Goal: Check status: Check status

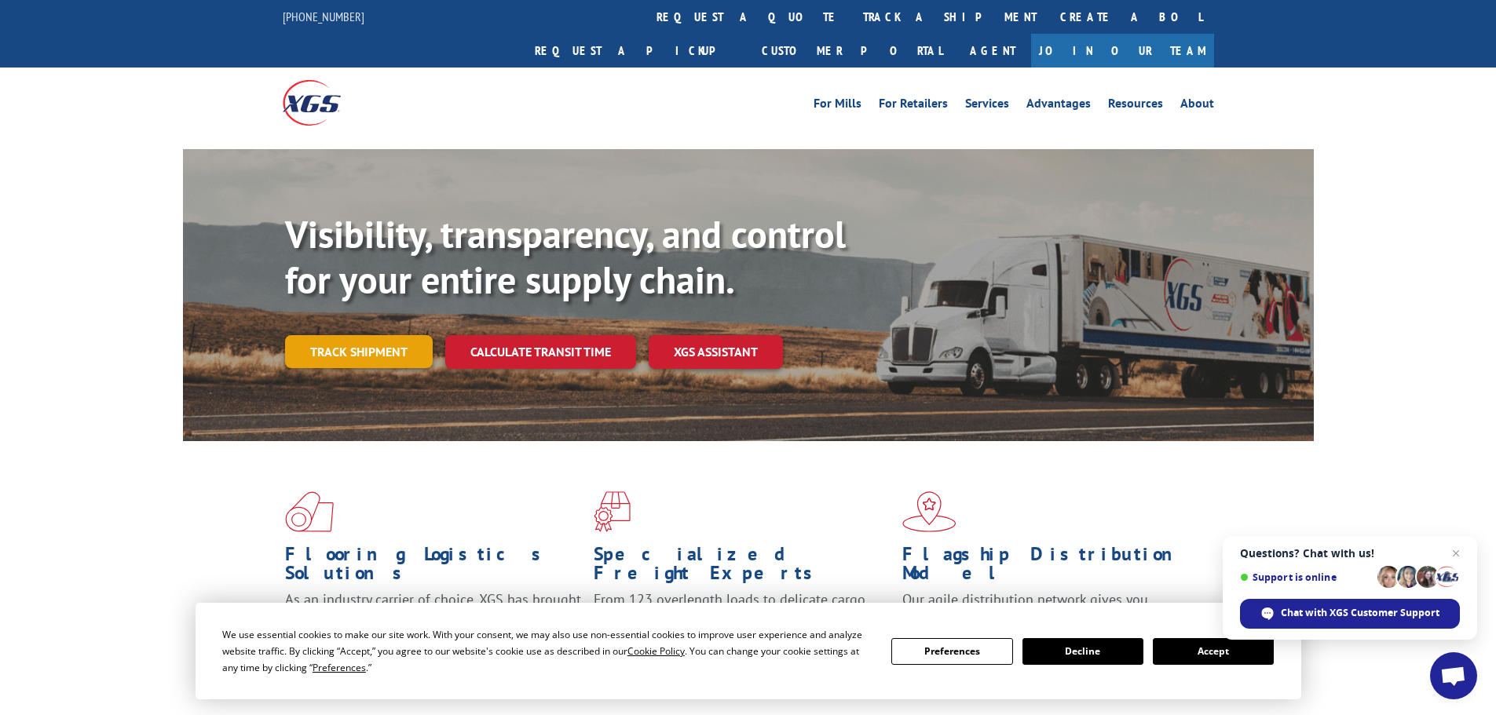
click at [335, 335] on link "Track shipment" at bounding box center [359, 351] width 148 height 33
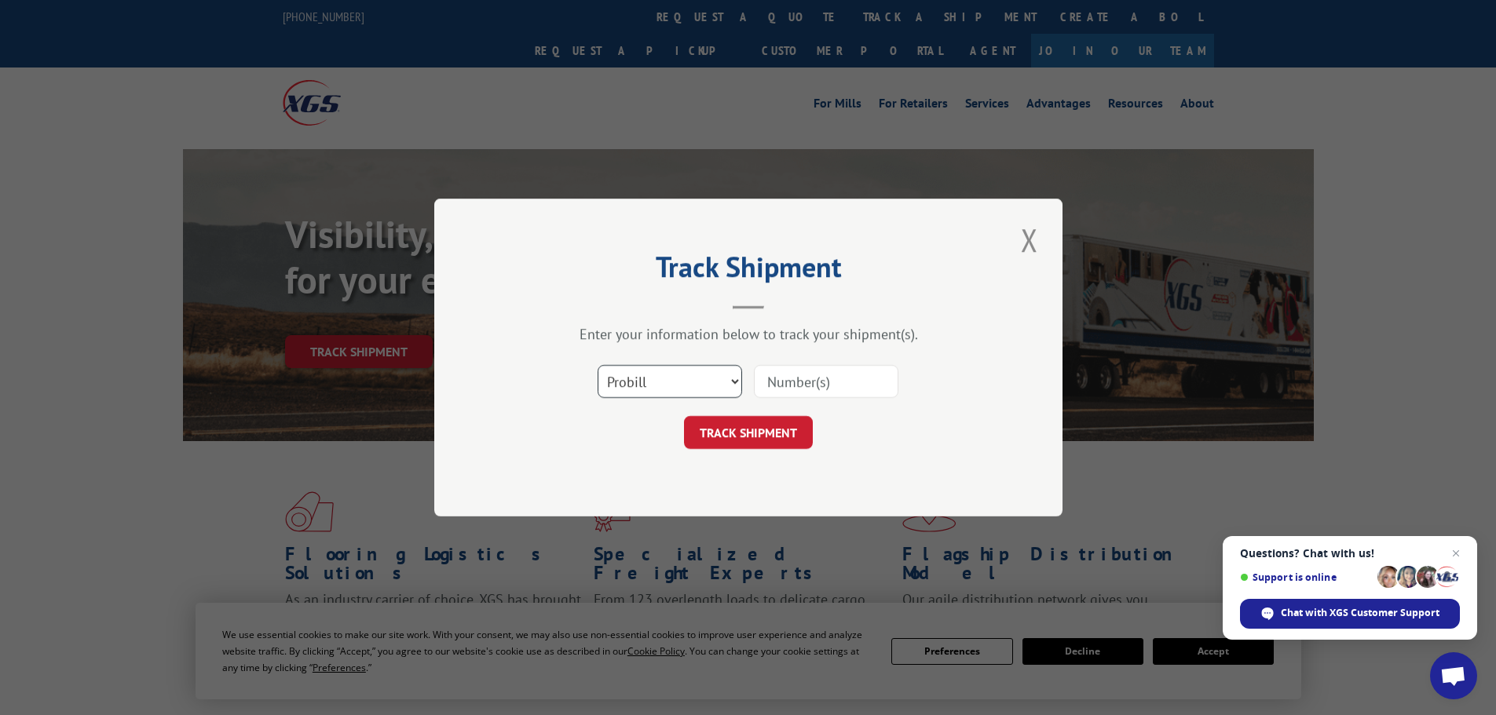
click at [730, 372] on select "Select category... Probill BOL PO" at bounding box center [670, 381] width 144 height 33
click at [598, 365] on select "Select category... Probill BOL PO" at bounding box center [670, 381] width 144 height 33
click at [733, 380] on select "Select category... Probill BOL PO" at bounding box center [670, 381] width 144 height 33
select select "probill"
click at [598, 365] on select "Select category... Probill BOL PO" at bounding box center [670, 381] width 144 height 33
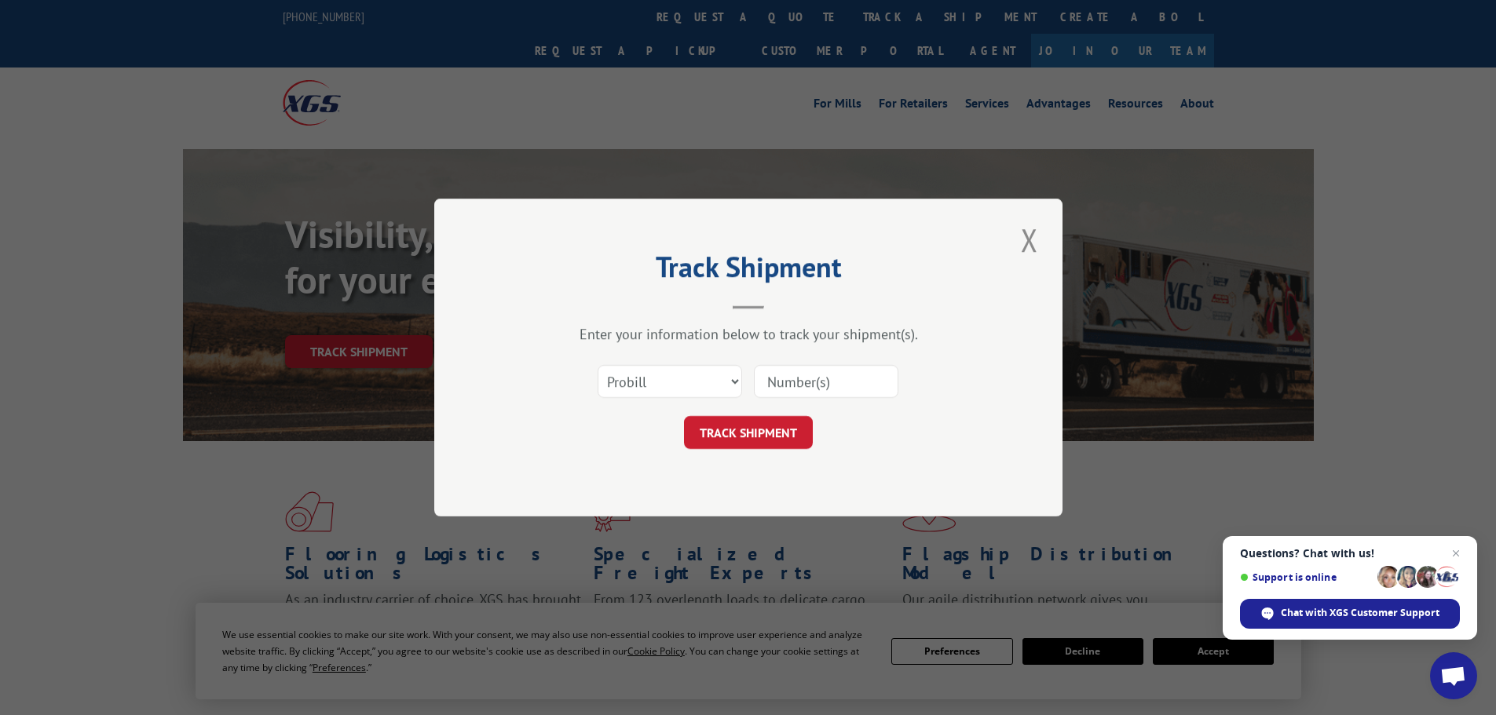
click at [790, 390] on input at bounding box center [826, 381] width 144 height 33
type input "2796673"
click button "TRACK SHIPMENT" at bounding box center [748, 432] width 129 height 33
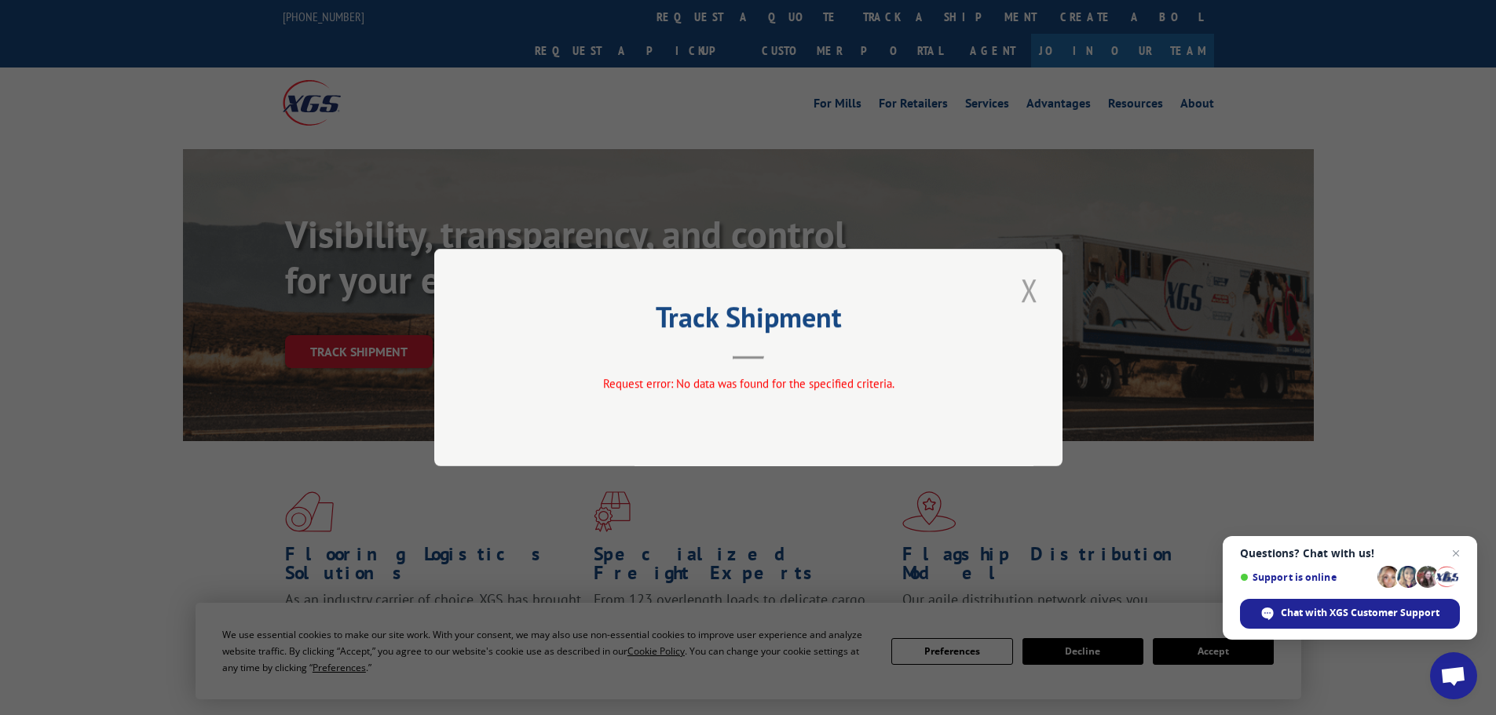
click at [1030, 286] on button "Close modal" at bounding box center [1029, 290] width 27 height 43
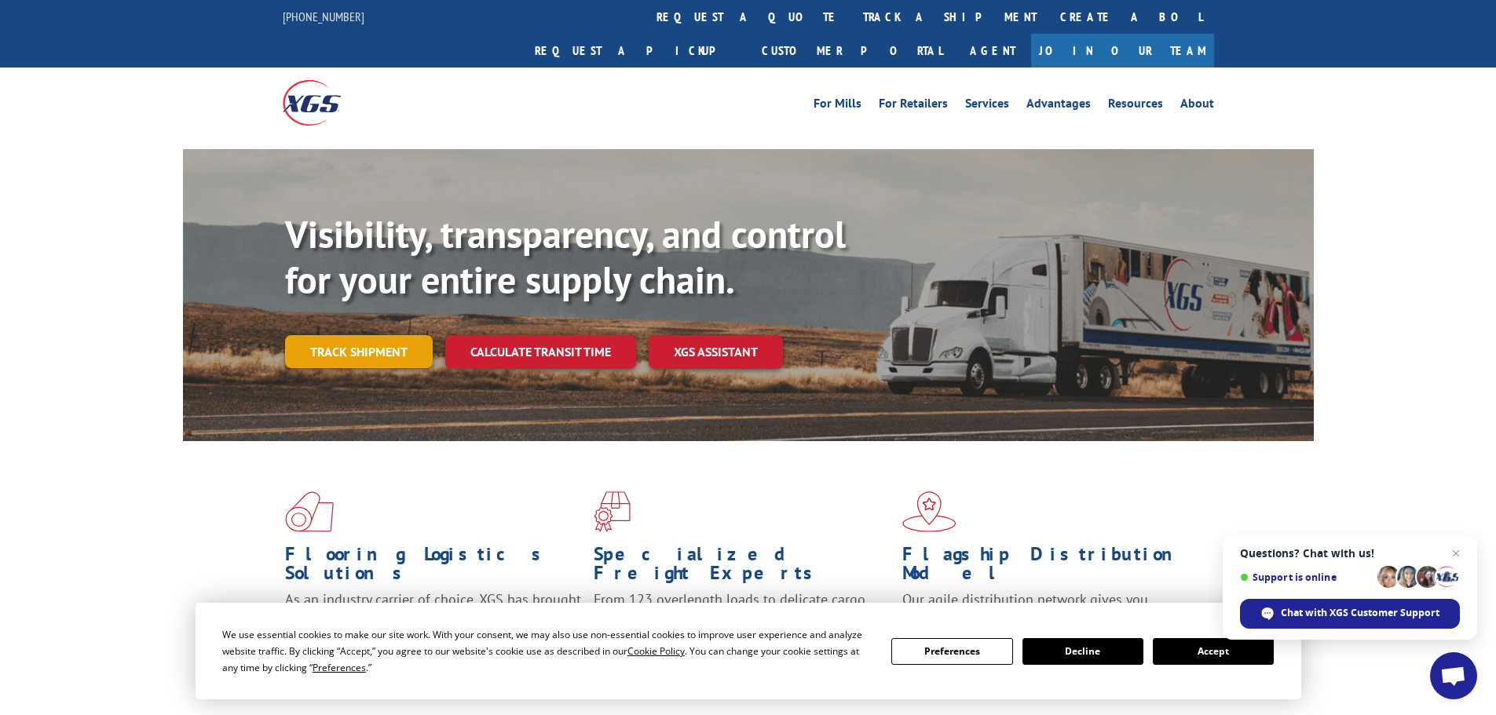
click at [361, 335] on link "Track shipment" at bounding box center [359, 351] width 148 height 33
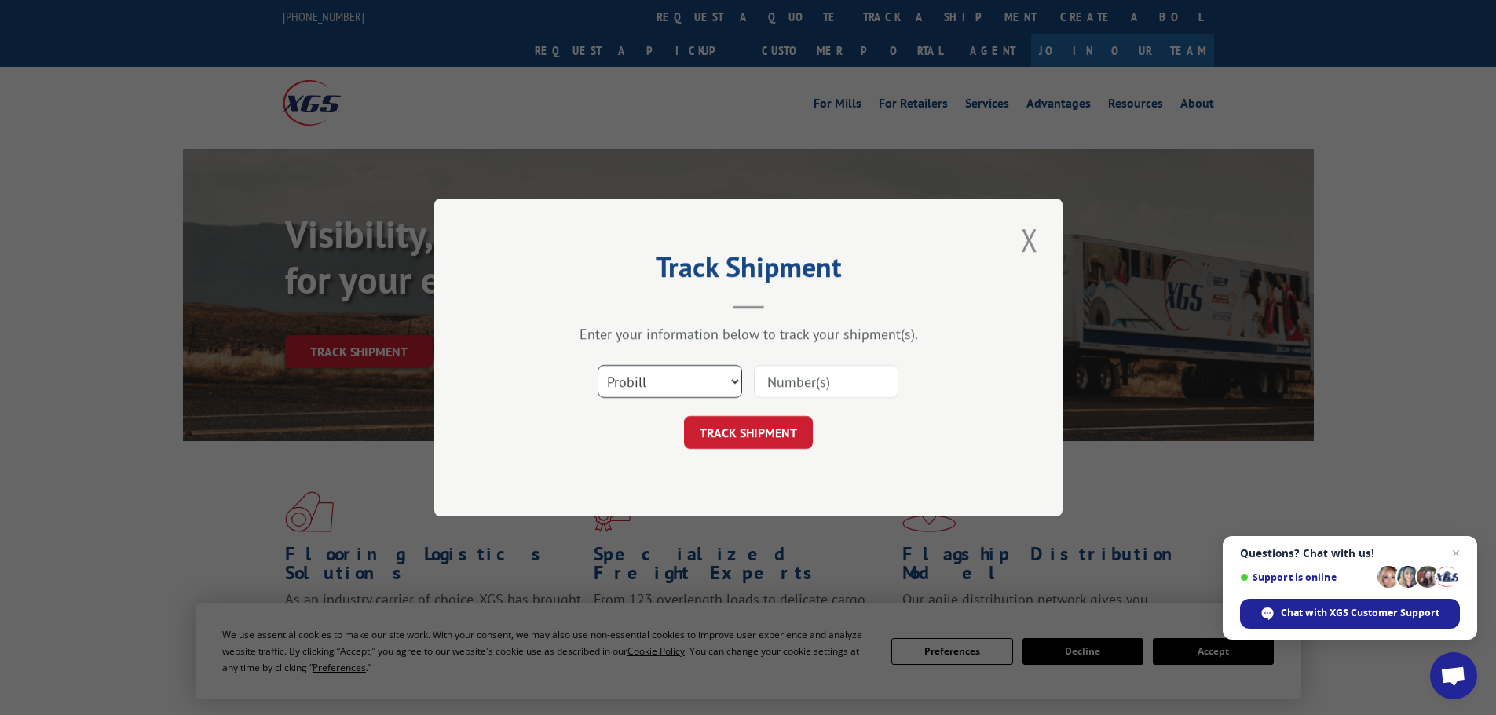
drag, startPoint x: 729, startPoint y: 380, endPoint x: 728, endPoint y: 394, distance: 14.2
click at [729, 380] on select "Select category... Probill BOL PO" at bounding box center [670, 381] width 144 height 33
select select "bol"
click at [598, 365] on select "Select category... Probill BOL PO" at bounding box center [670, 381] width 144 height 33
drag, startPoint x: 806, startPoint y: 382, endPoint x: 815, endPoint y: 381, distance: 9.5
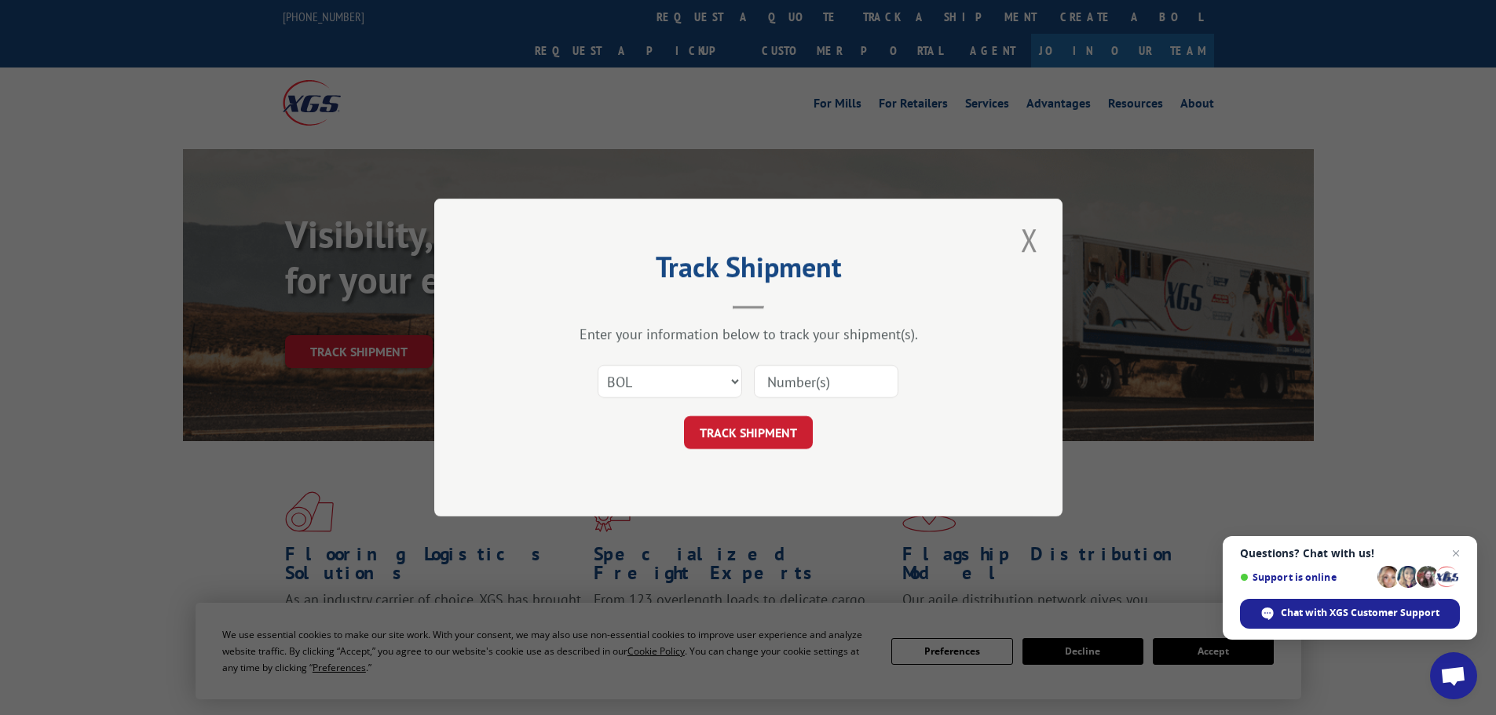
click at [809, 382] on input at bounding box center [826, 381] width 144 height 33
type input "796673"
click at [713, 434] on button "TRACK SHIPMENT" at bounding box center [748, 432] width 129 height 33
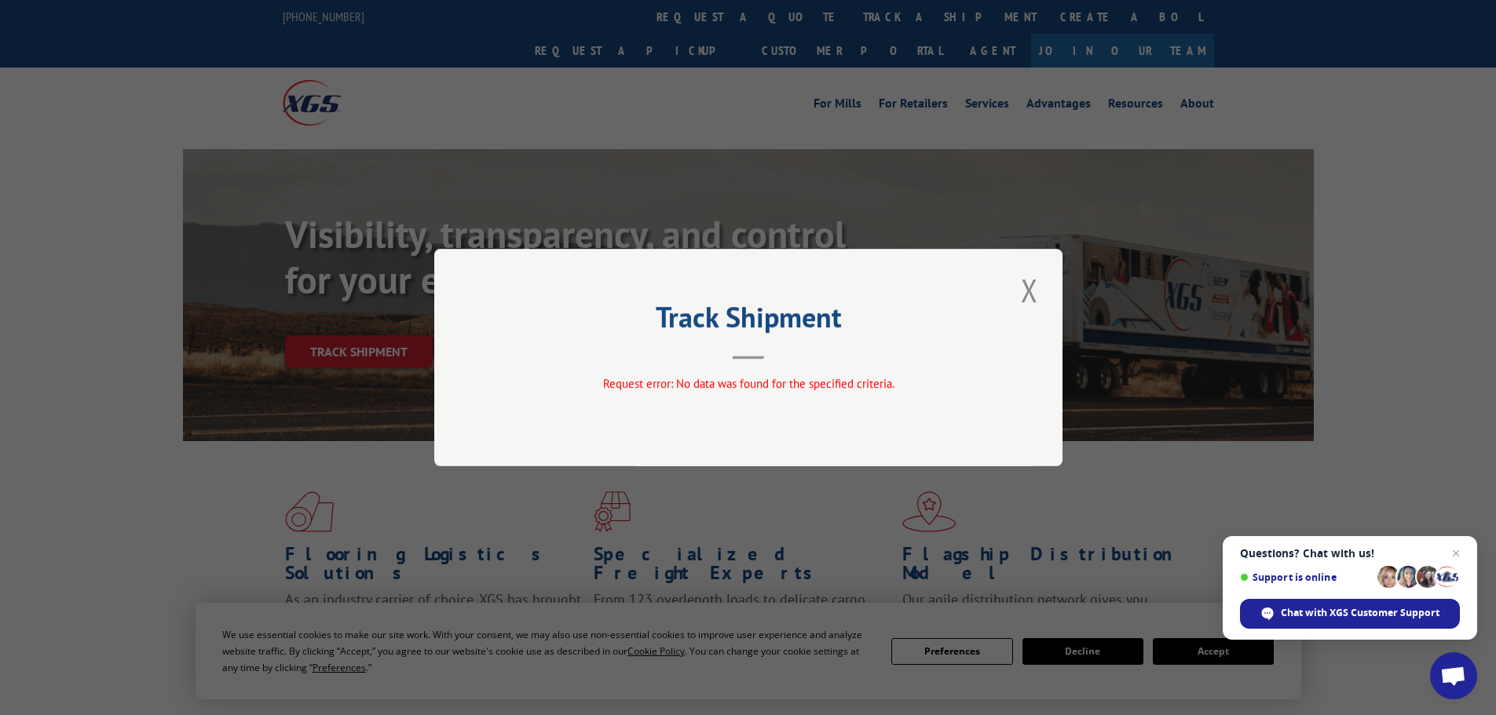
click at [1046, 285] on div "Track Shipment Request error: No data was found for the specified criteria." at bounding box center [748, 358] width 628 height 218
click at [1023, 288] on button "Close modal" at bounding box center [1029, 290] width 27 height 43
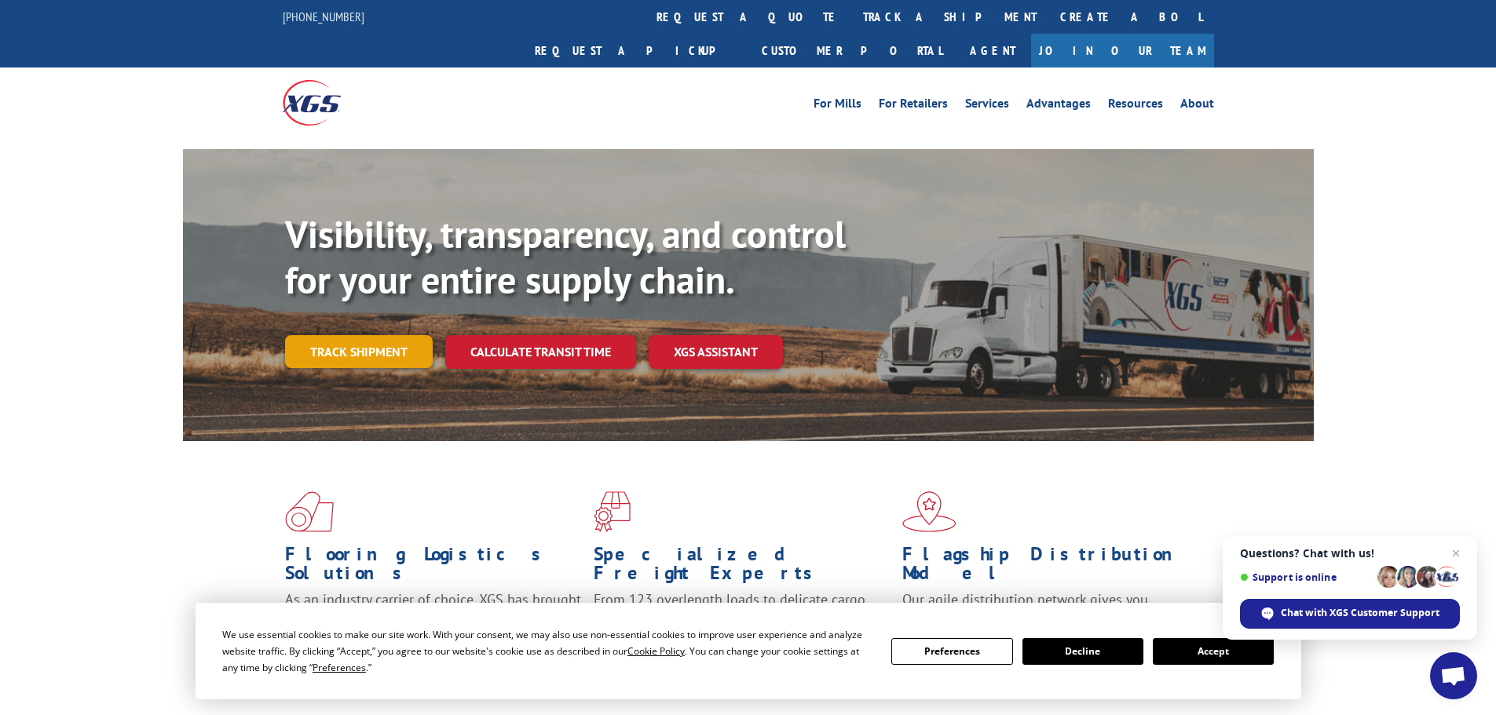
click at [334, 335] on link "Track shipment" at bounding box center [359, 351] width 148 height 33
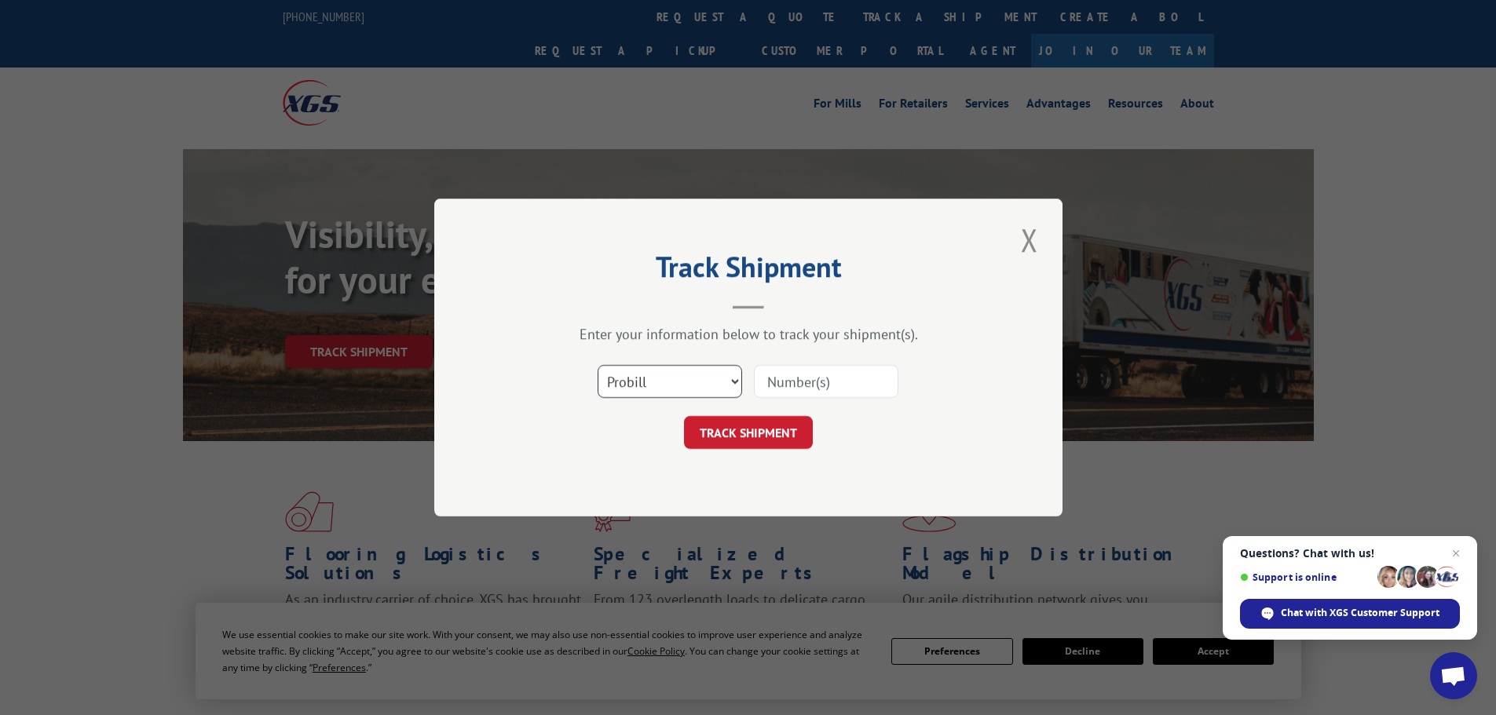
click at [737, 379] on select "Select category... Probill BOL PO" at bounding box center [670, 381] width 144 height 33
select select "po"
click at [598, 365] on select "Select category... Probill BOL PO" at bounding box center [670, 381] width 144 height 33
click at [842, 386] on input at bounding box center [826, 381] width 144 height 33
type input "234715"
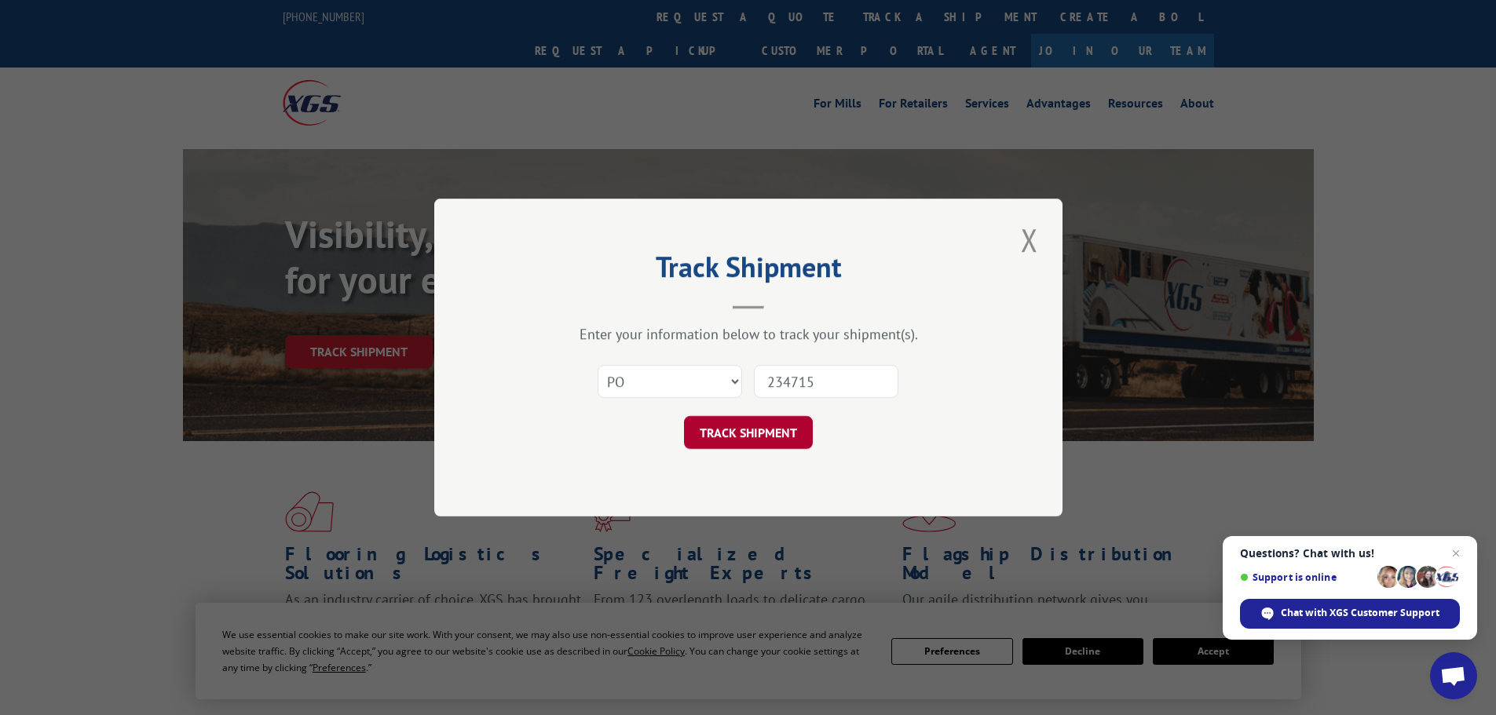
click at [762, 428] on button "TRACK SHIPMENT" at bounding box center [748, 432] width 129 height 33
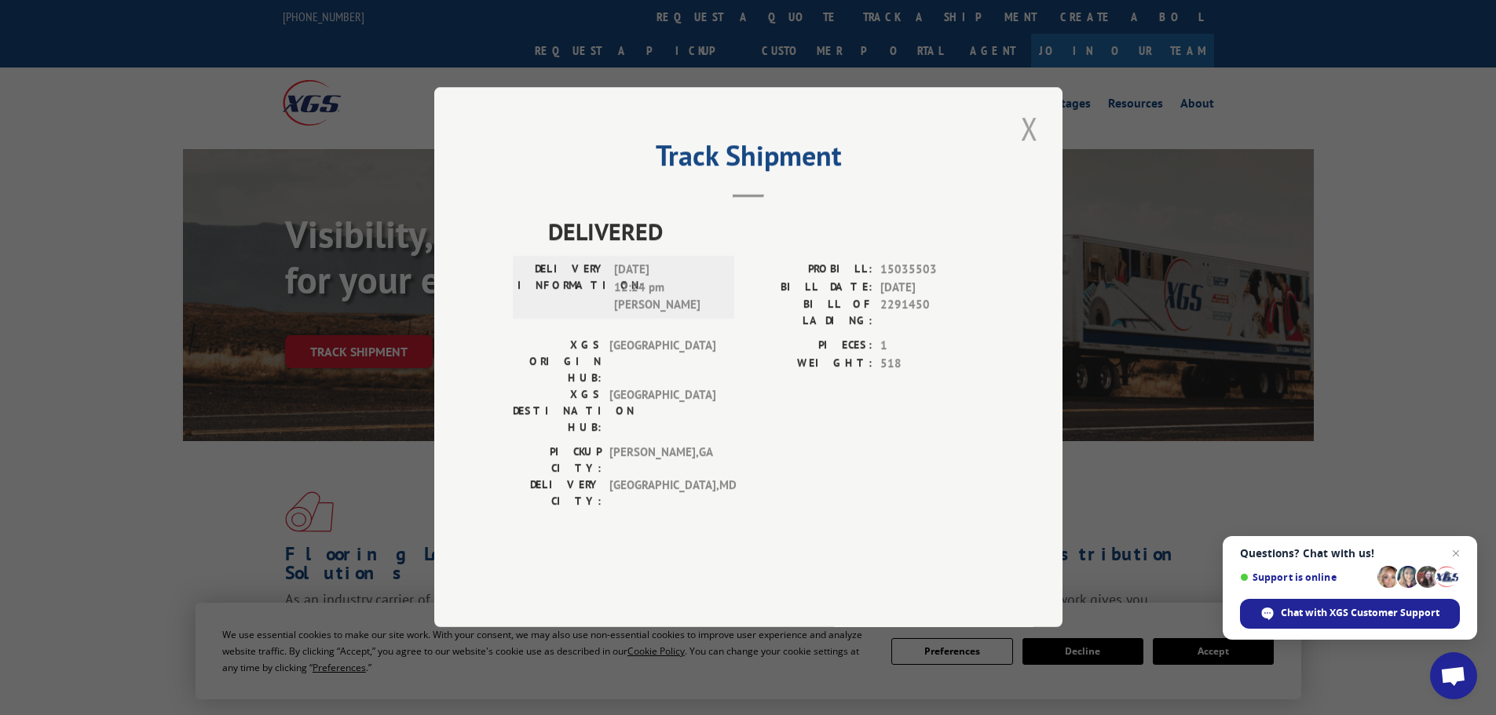
click at [1027, 150] on button "Close modal" at bounding box center [1029, 128] width 27 height 43
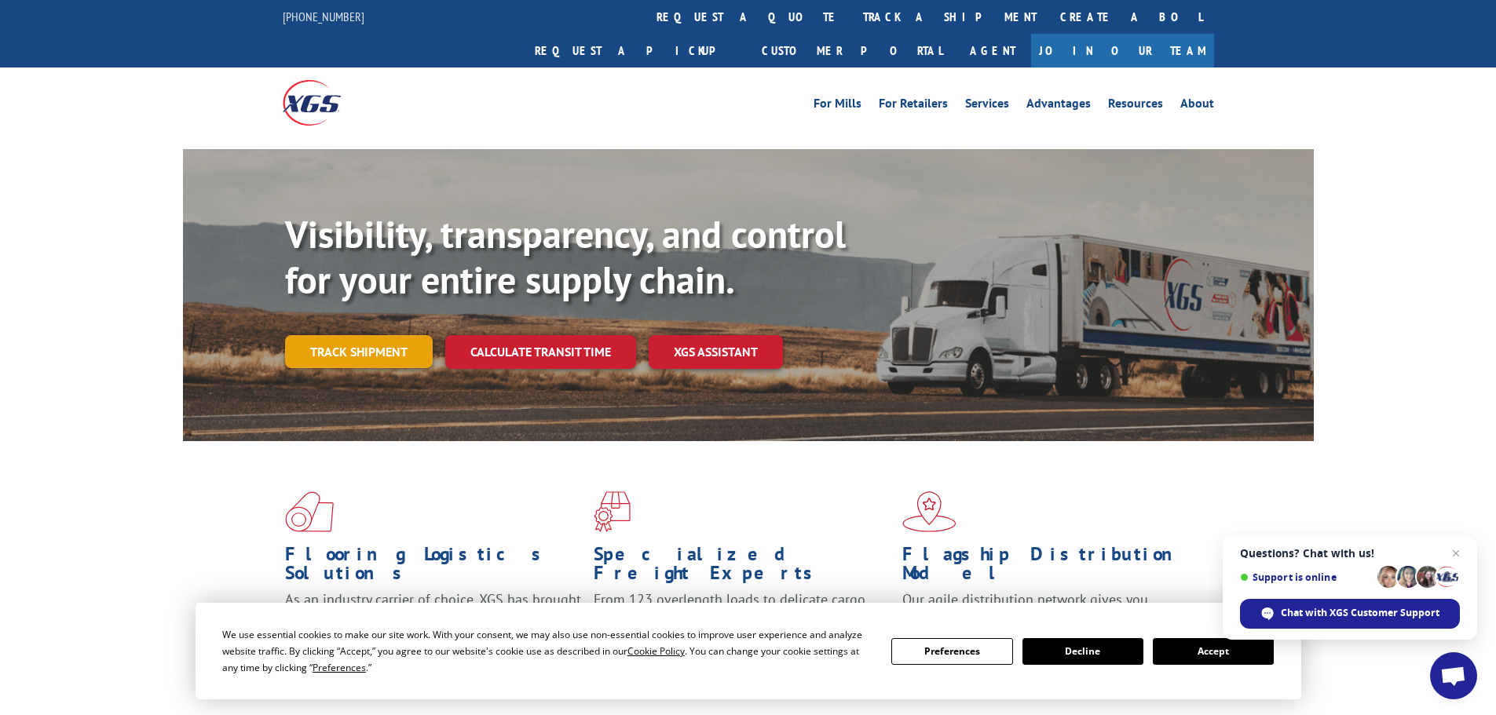
click at [339, 335] on link "Track shipment" at bounding box center [359, 351] width 148 height 33
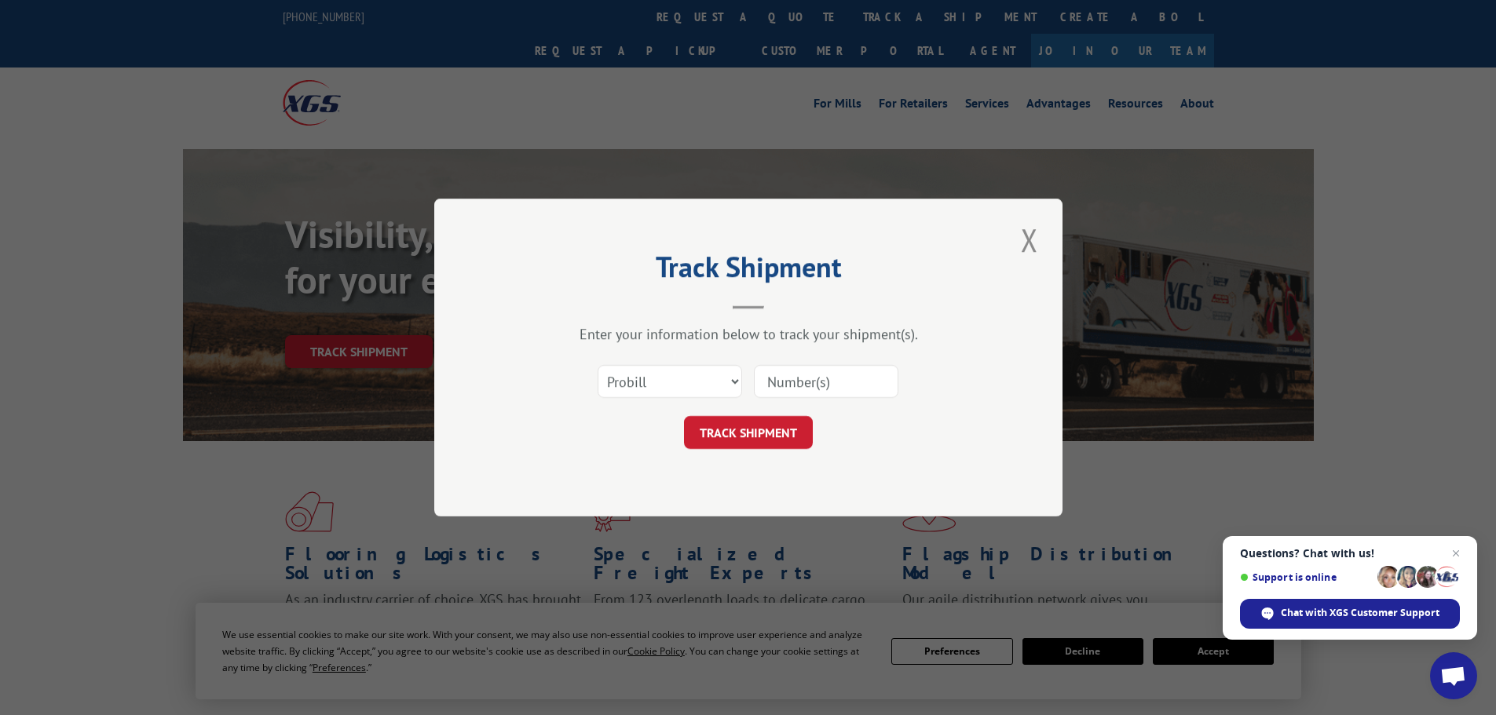
click at [744, 382] on div "Select category... Probill BOL PO" at bounding box center [748, 382] width 471 height 52
click at [732, 379] on select "Select category... Probill BOL PO" at bounding box center [670, 381] width 144 height 33
click at [598, 365] on select "Select category... Probill BOL PO" at bounding box center [670, 381] width 144 height 33
click at [818, 389] on input at bounding box center [826, 381] width 144 height 33
type input "276673"
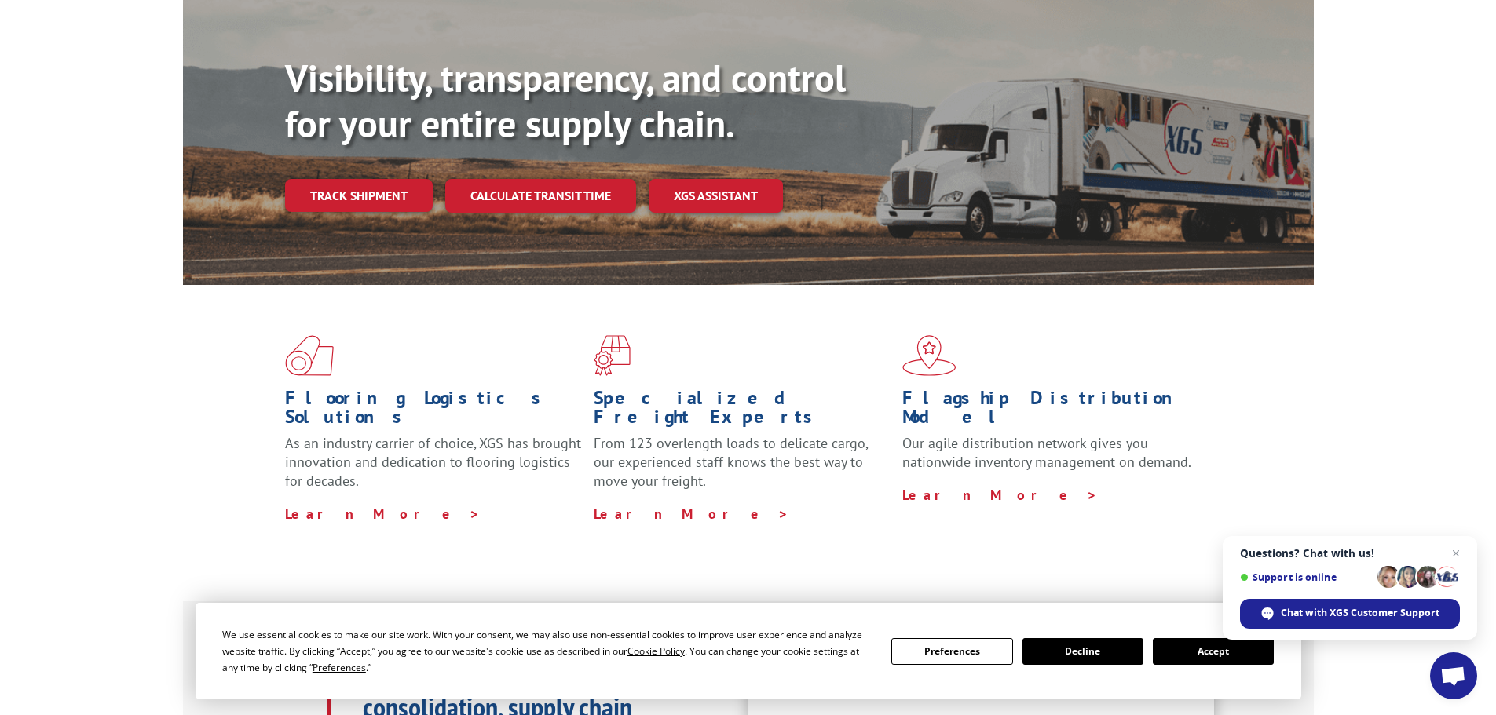
scroll to position [157, 0]
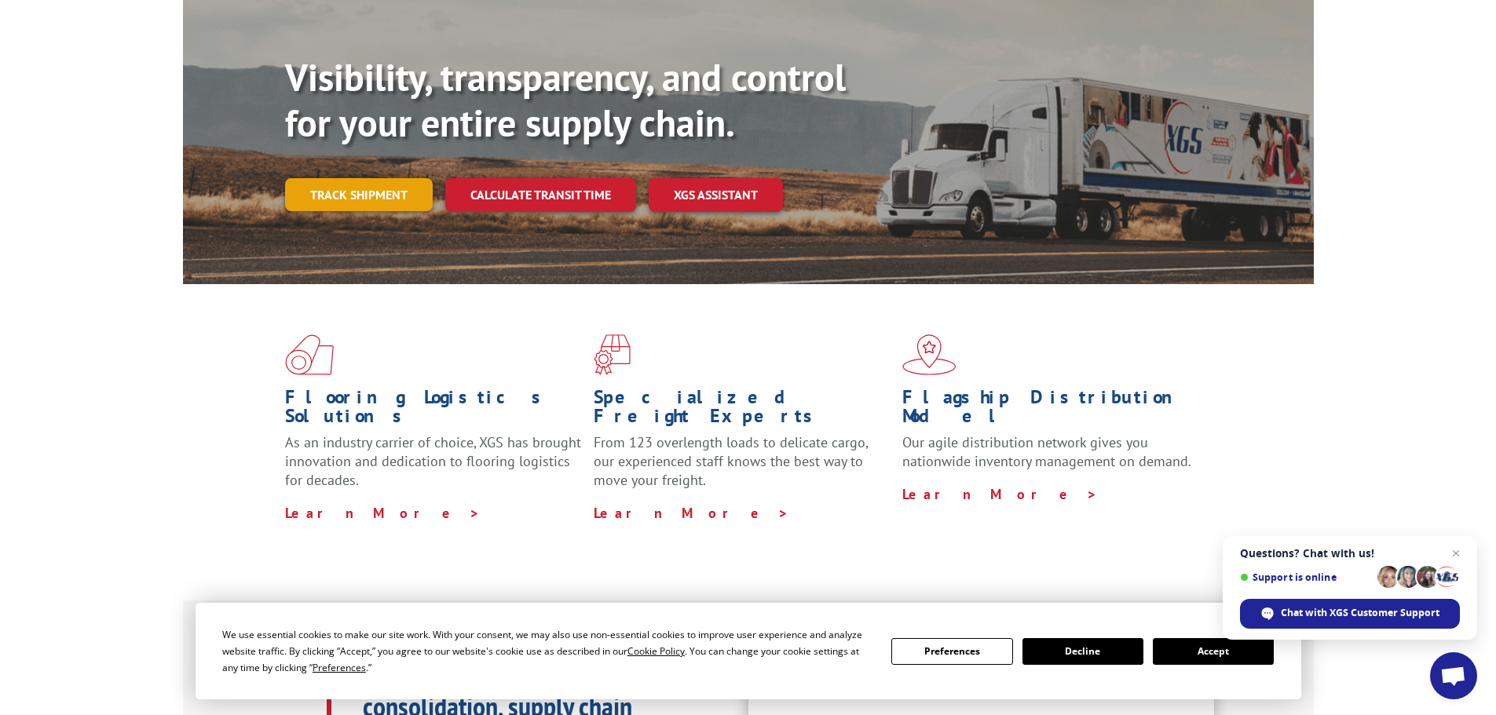
click at [361, 178] on link "Track shipment" at bounding box center [359, 194] width 148 height 33
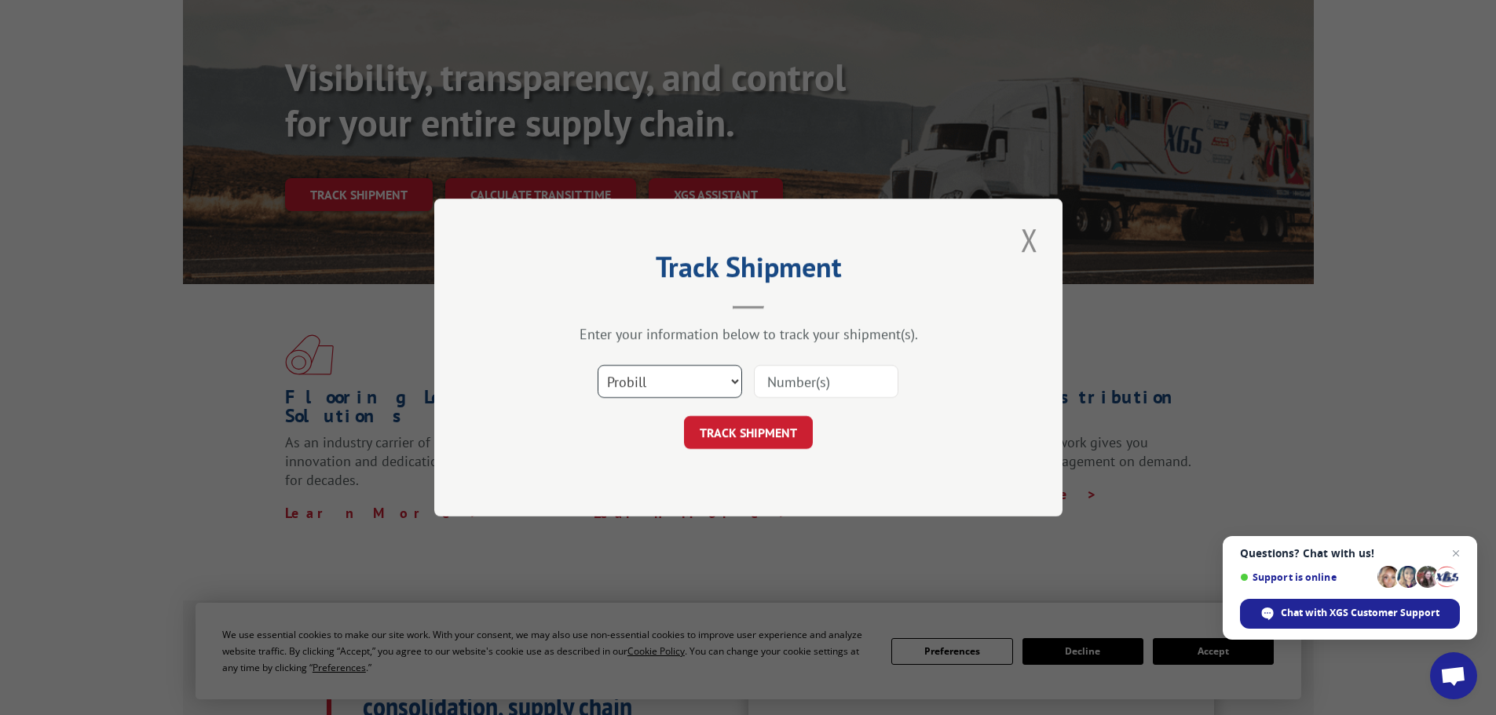
click at [737, 379] on select "Select category... Probill BOL PO" at bounding box center [670, 381] width 144 height 33
click at [598, 365] on select "Select category... Probill BOL PO" at bounding box center [670, 381] width 144 height 33
drag, startPoint x: 818, startPoint y: 379, endPoint x: 914, endPoint y: 373, distance: 96.8
click at [829, 379] on input at bounding box center [826, 381] width 144 height 33
type input "2796673"
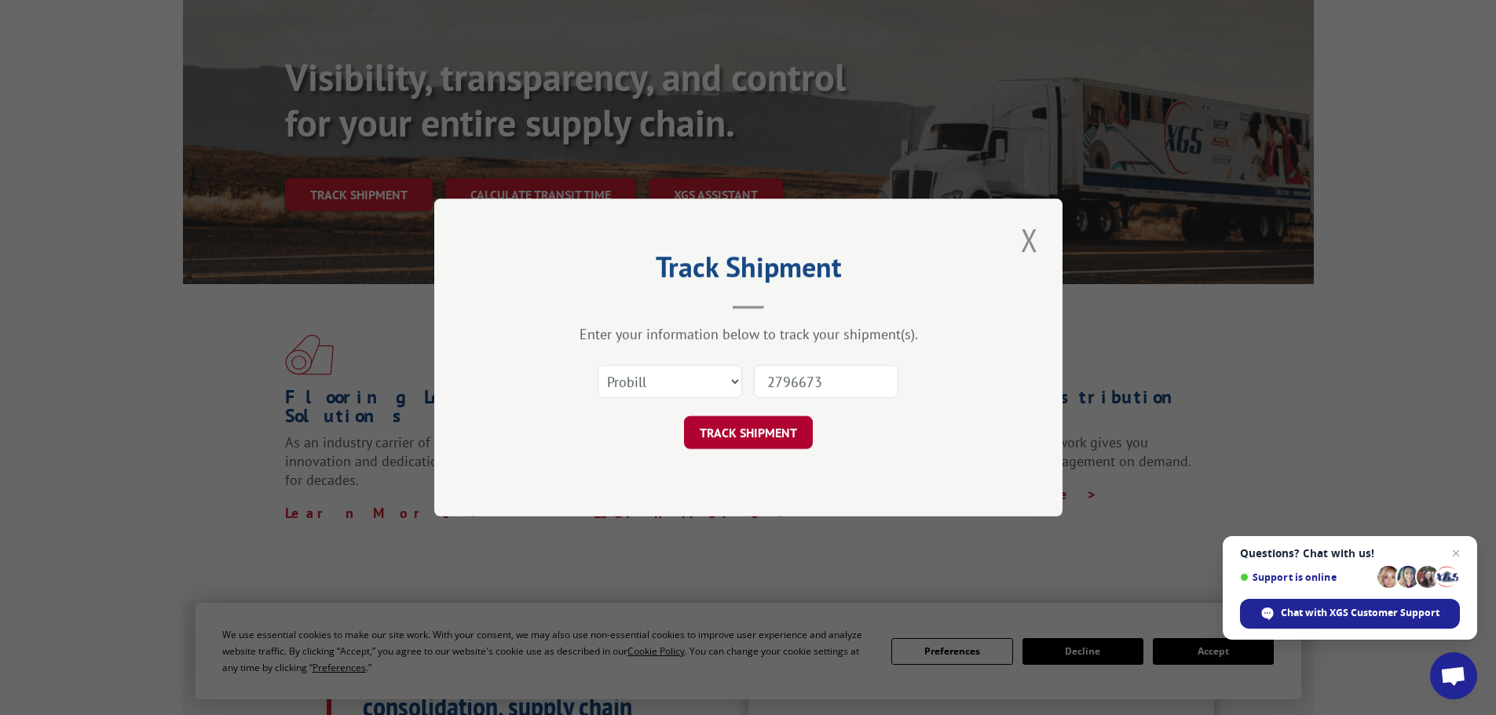
click at [729, 423] on button "TRACK SHIPMENT" at bounding box center [748, 432] width 129 height 33
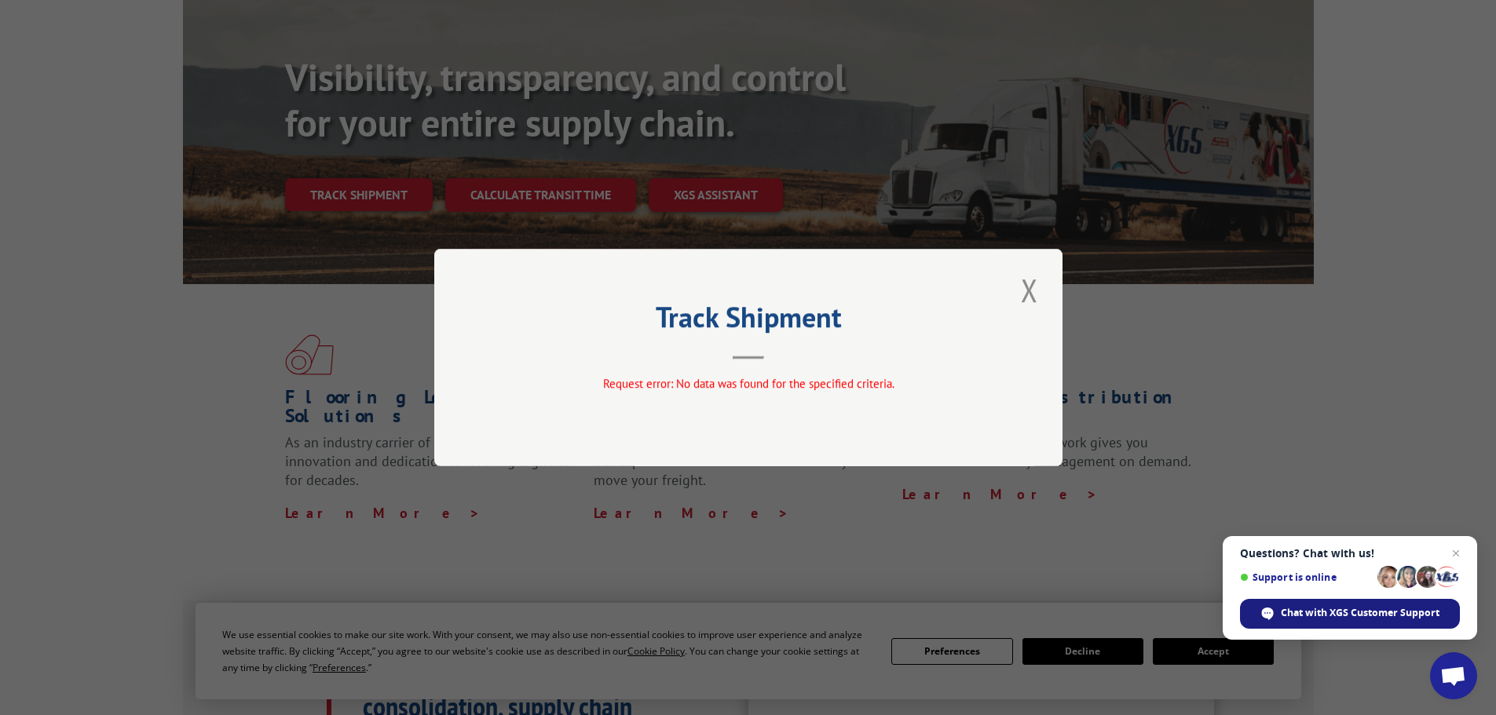
click at [1335, 614] on span "Chat with XGS Customer Support" at bounding box center [1360, 613] width 159 height 14
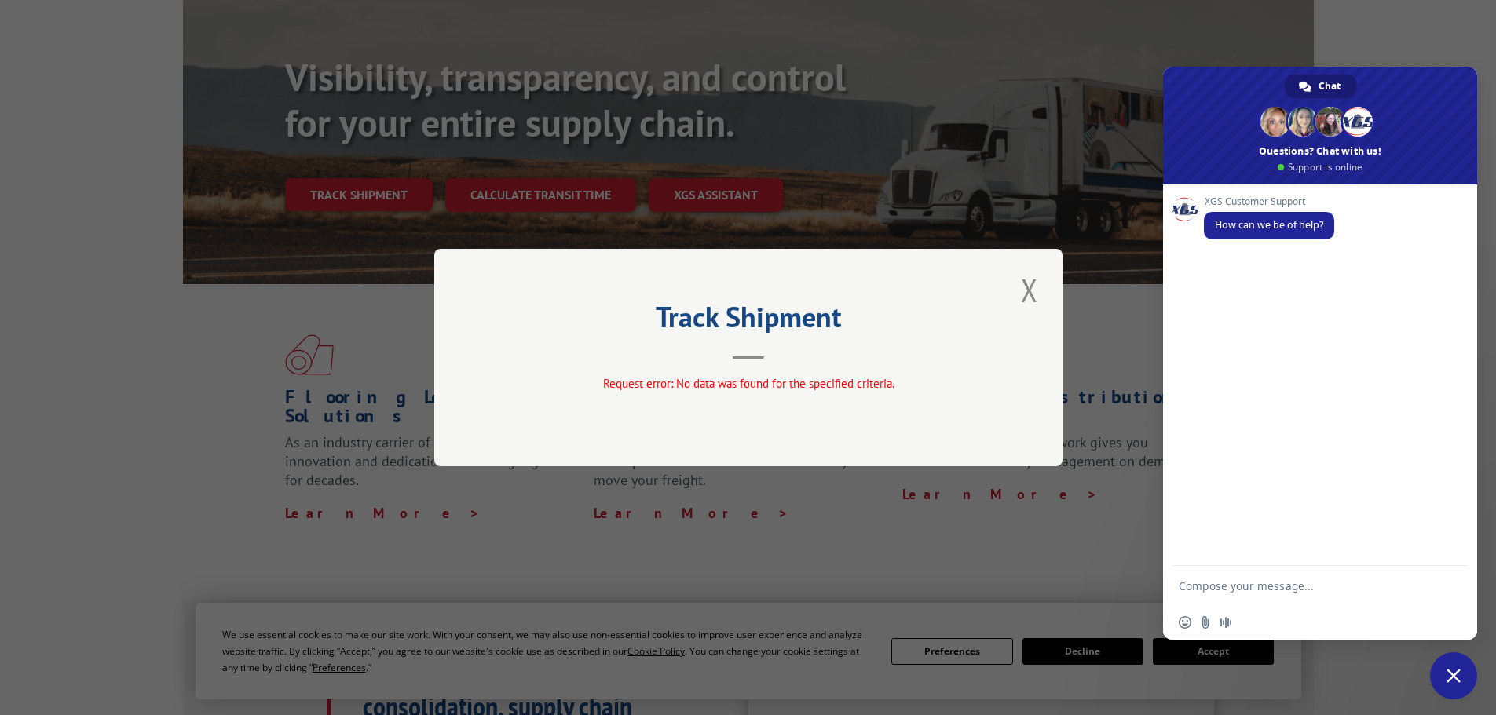
drag, startPoint x: 1229, startPoint y: 594, endPoint x: 1291, endPoint y: 589, distance: 62.2
click at [1231, 594] on textarea "Compose your message..." at bounding box center [1304, 585] width 251 height 39
type textarea "I'm trying to get del"
click at [827, 94] on div "Track Shipment Request error: No data was found for the specified criteria." at bounding box center [748, 357] width 1496 height 715
click at [1032, 283] on button "Close modal" at bounding box center [1029, 290] width 27 height 43
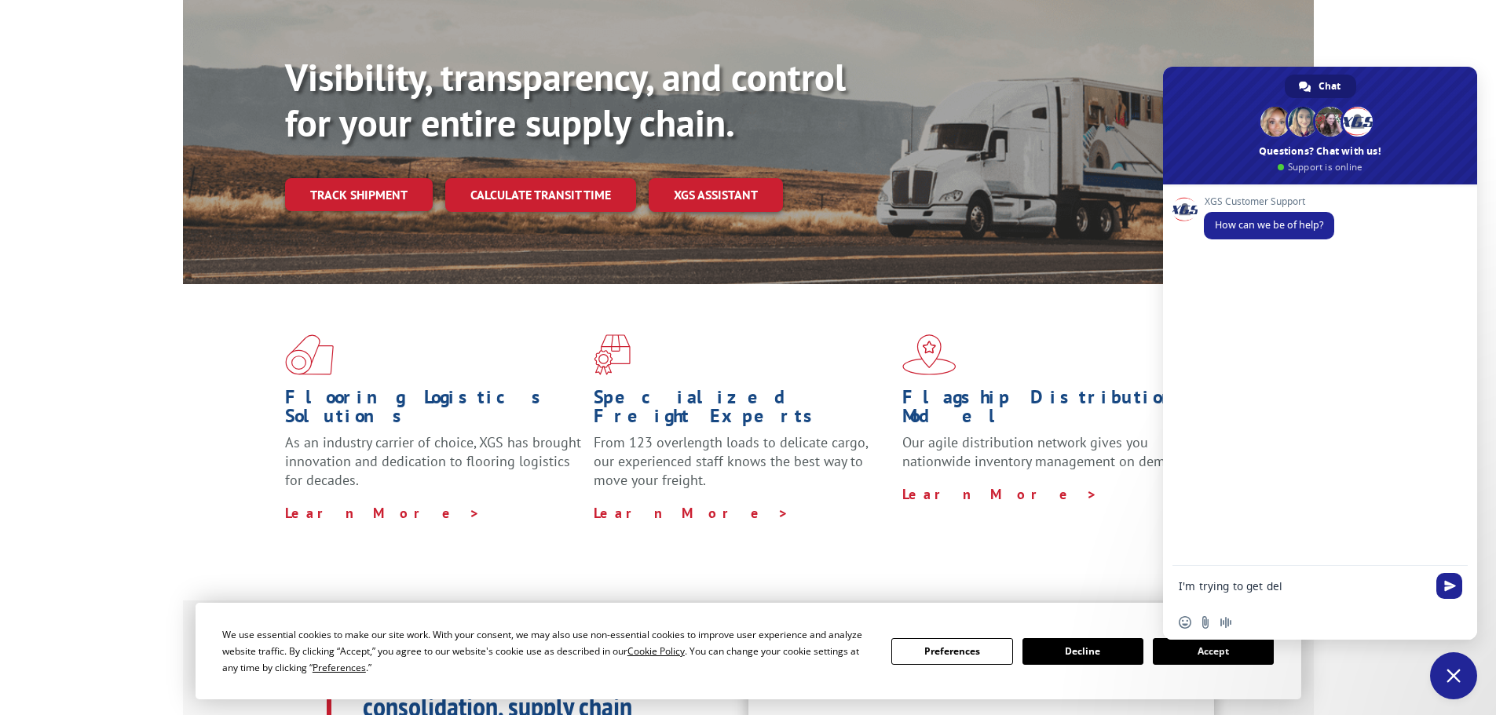
click at [556, 89] on b "Visibility, transparency, and control for your entire supply chain." at bounding box center [565, 100] width 561 height 94
click at [1461, 687] on span "Close chat" at bounding box center [1453, 676] width 47 height 47
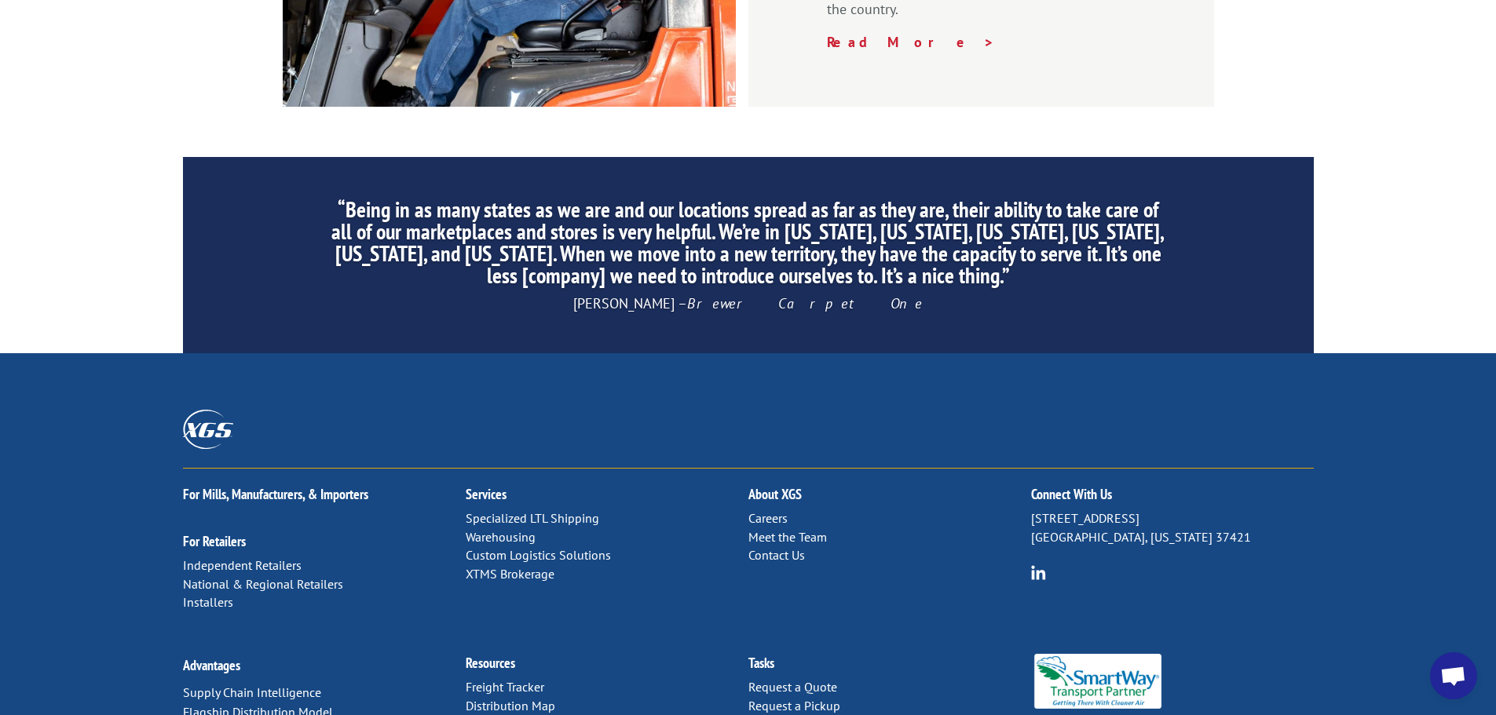
scroll to position [2393, 0]
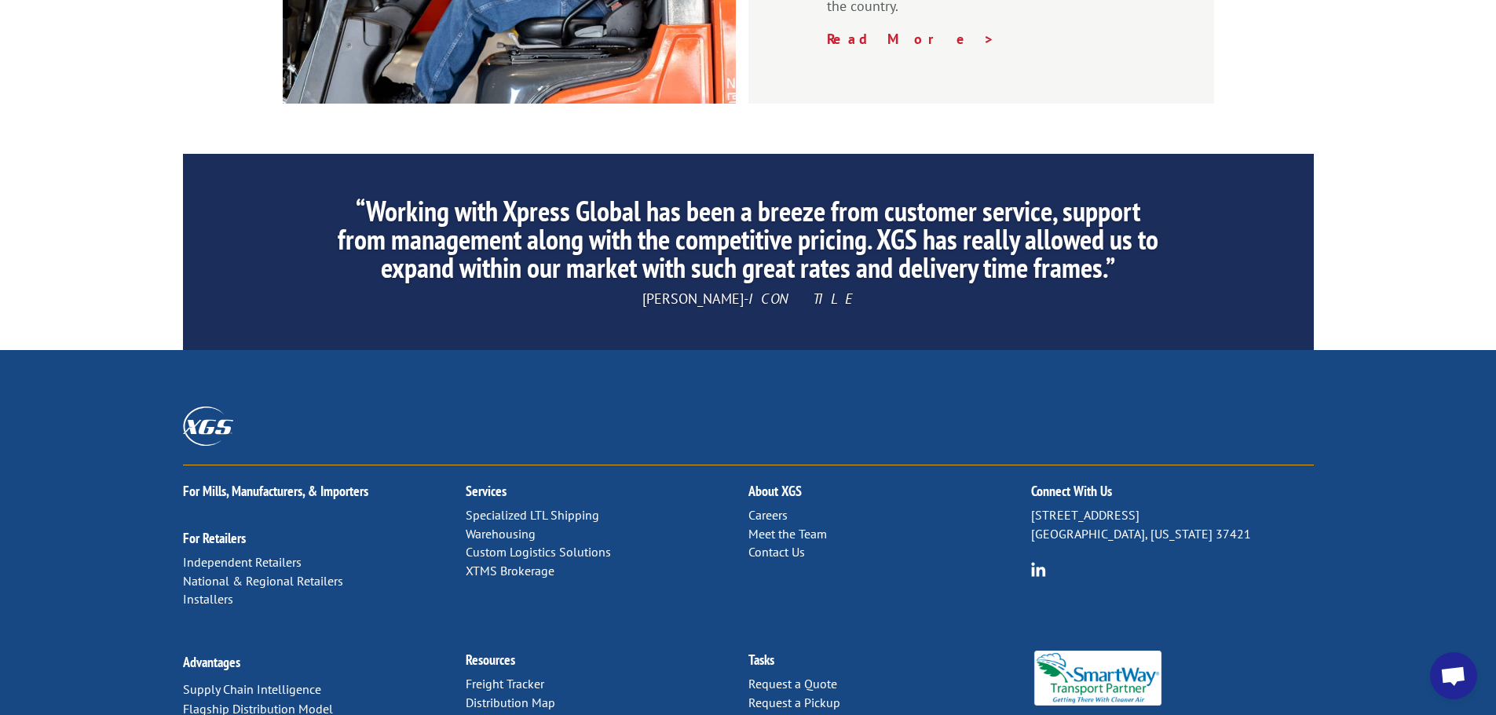
click at [781, 544] on link "Contact Us" at bounding box center [776, 552] width 57 height 16
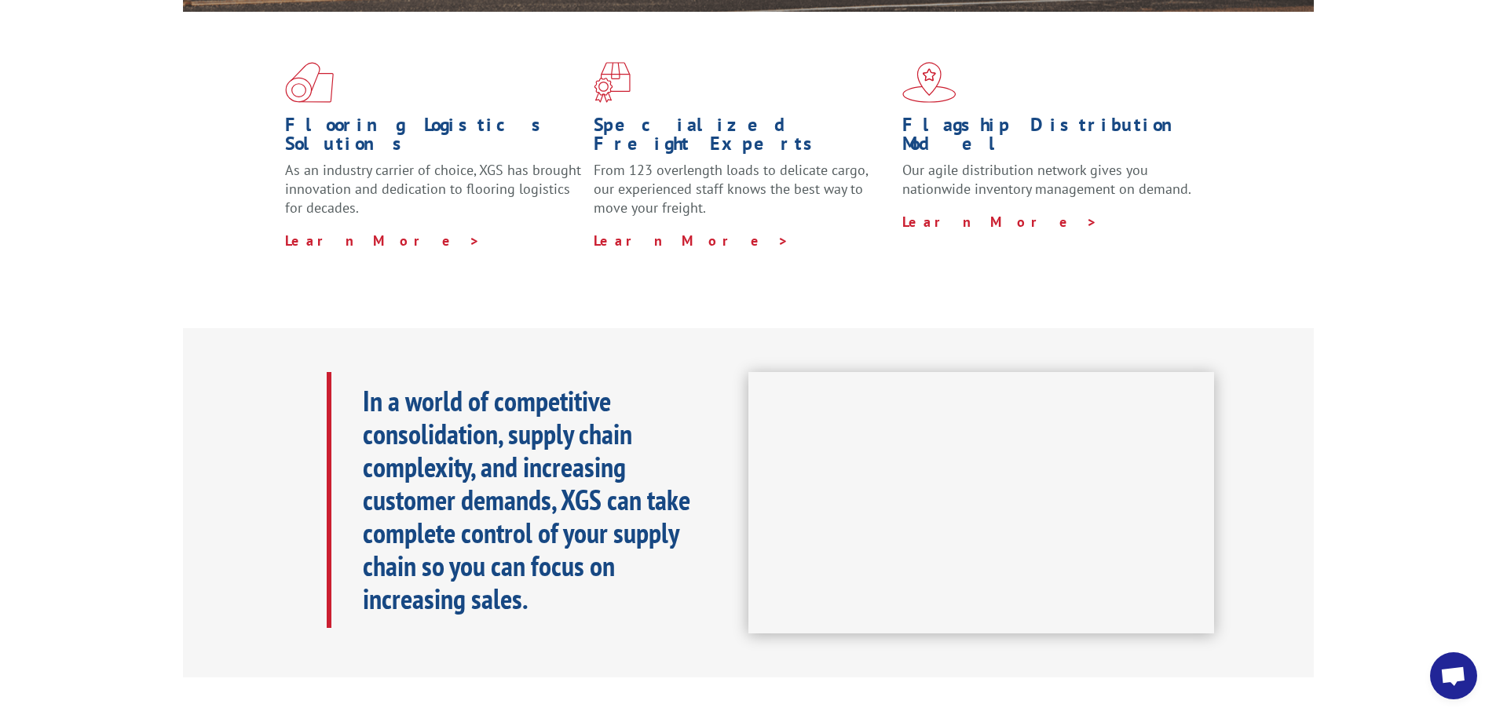
scroll to position [0, 0]
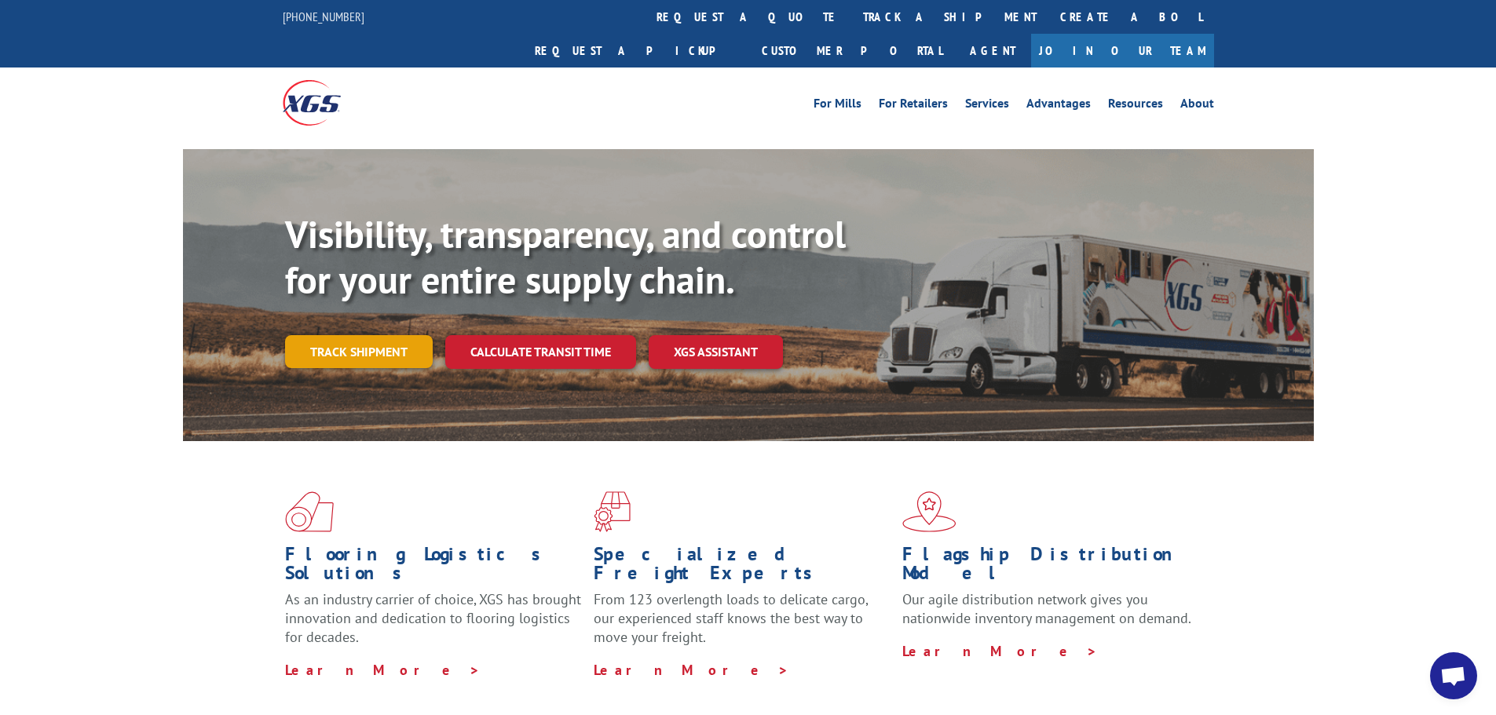
click at [375, 335] on link "Track shipment" at bounding box center [359, 351] width 148 height 33
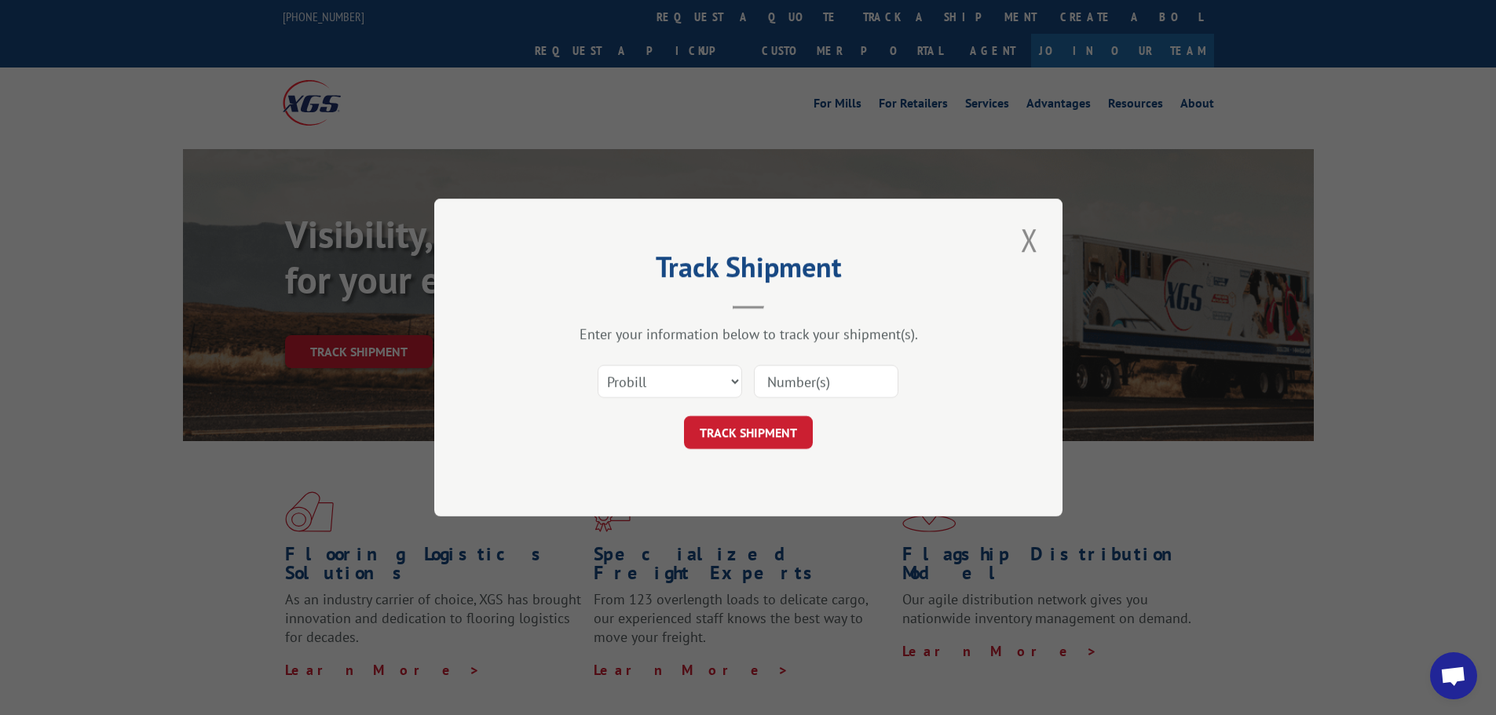
click at [788, 379] on input at bounding box center [826, 381] width 144 height 33
type input "2796673"
click button "TRACK SHIPMENT" at bounding box center [748, 432] width 129 height 33
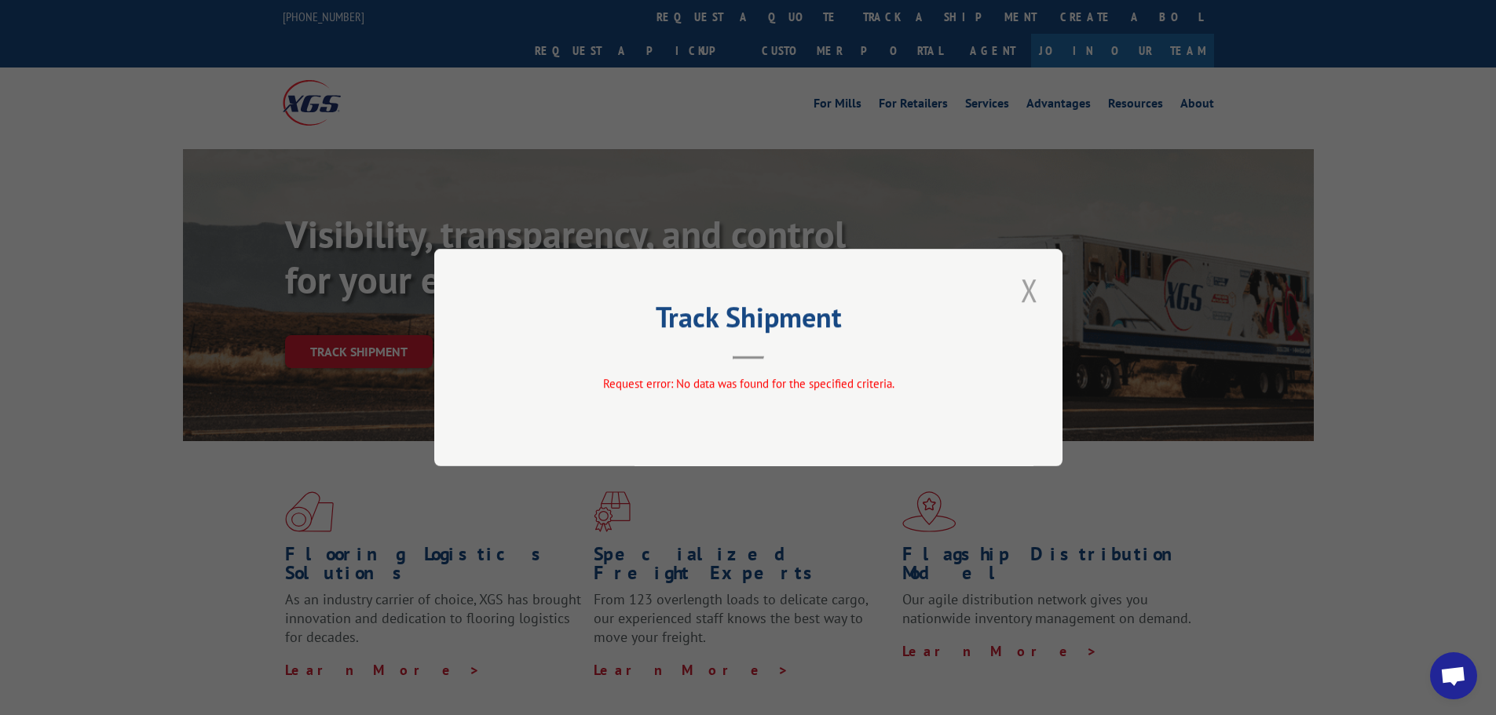
click at [1027, 293] on button "Close modal" at bounding box center [1029, 290] width 27 height 43
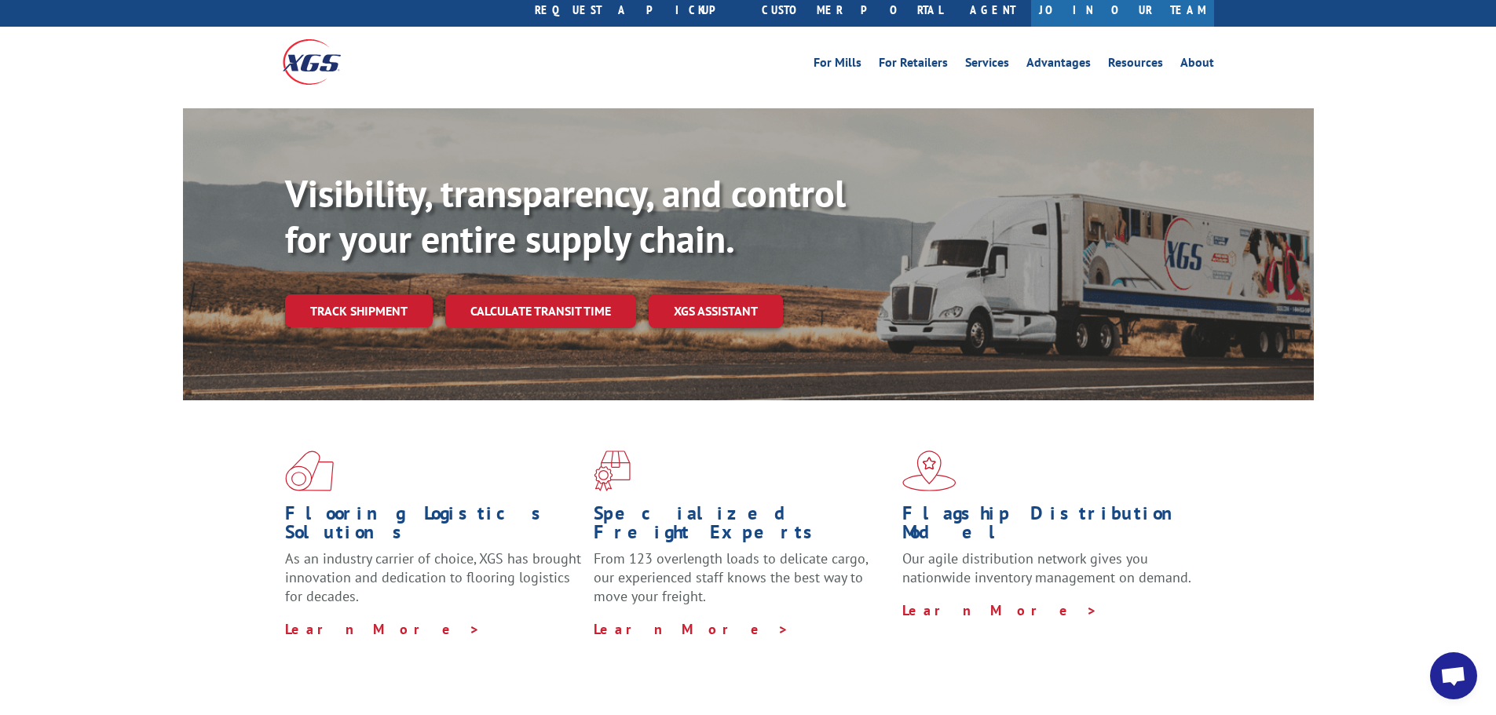
scroll to position [79, 0]
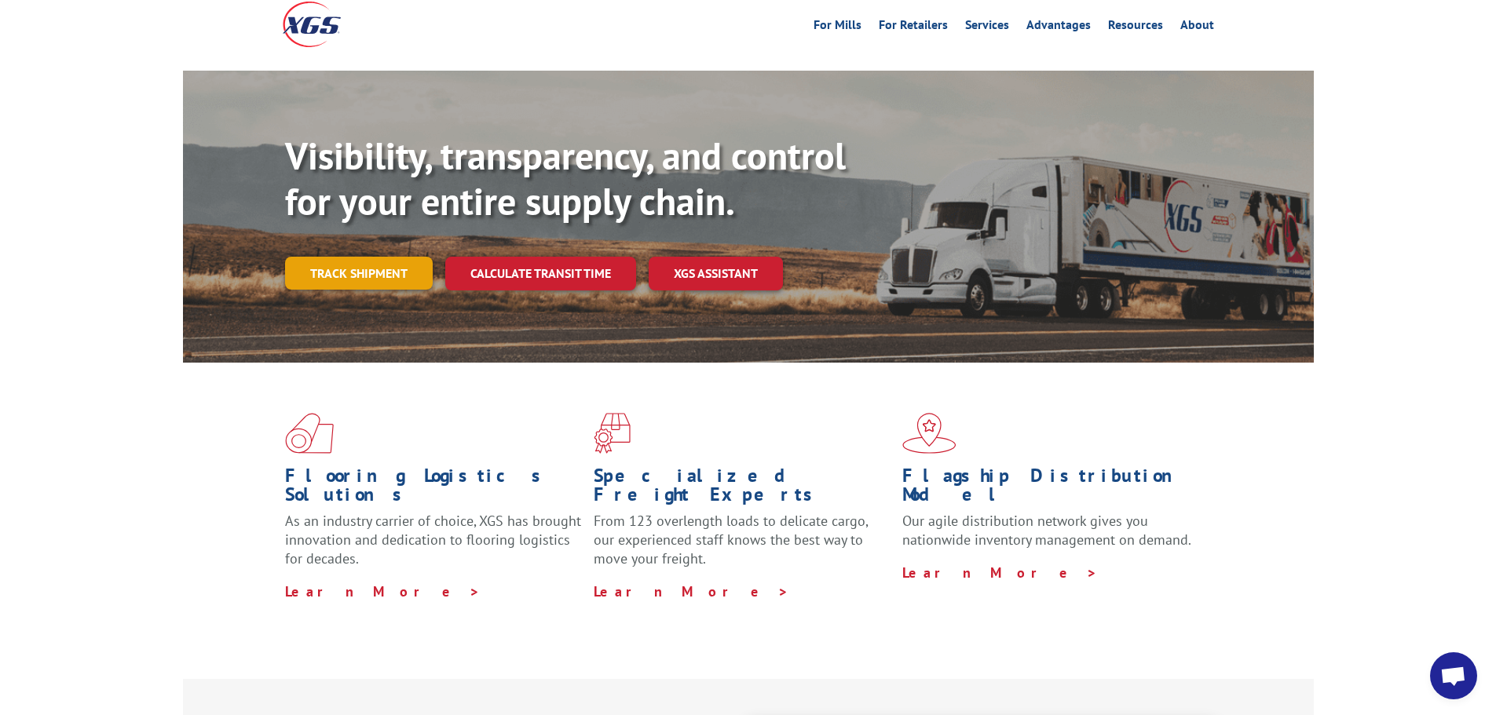
click at [328, 257] on link "Track shipment" at bounding box center [359, 273] width 148 height 33
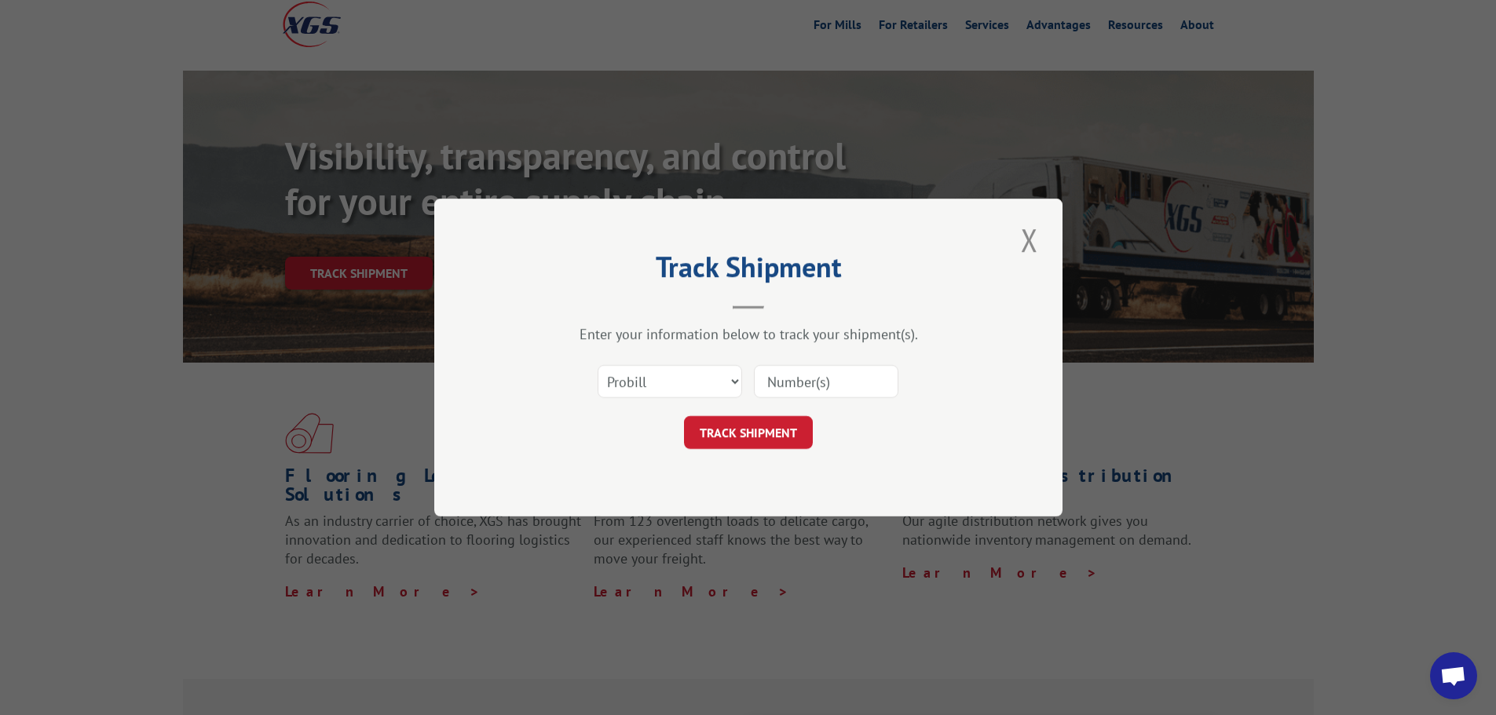
click at [786, 384] on input at bounding box center [826, 381] width 144 height 33
type input "2796673"
click button "TRACK SHIPMENT" at bounding box center [748, 432] width 129 height 33
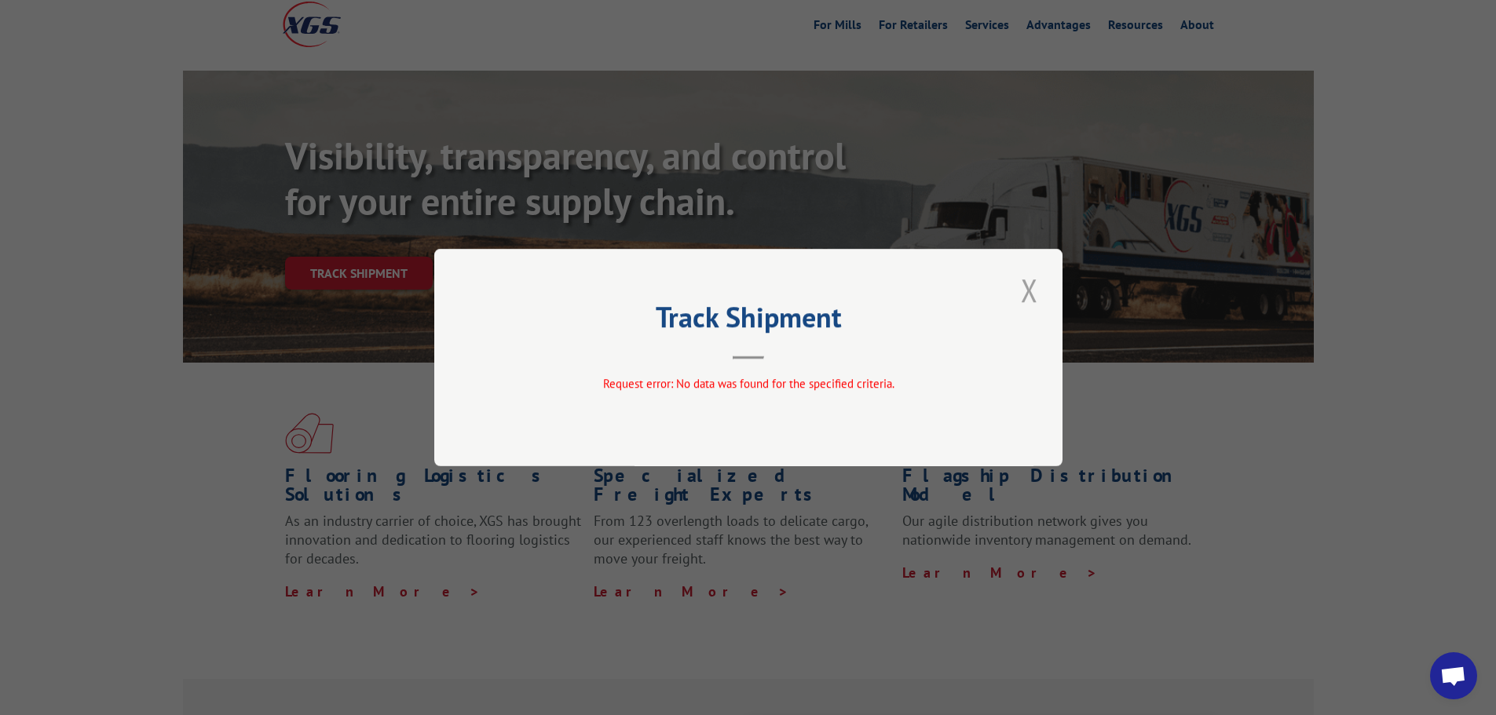
click at [1024, 296] on button "Close modal" at bounding box center [1029, 290] width 27 height 43
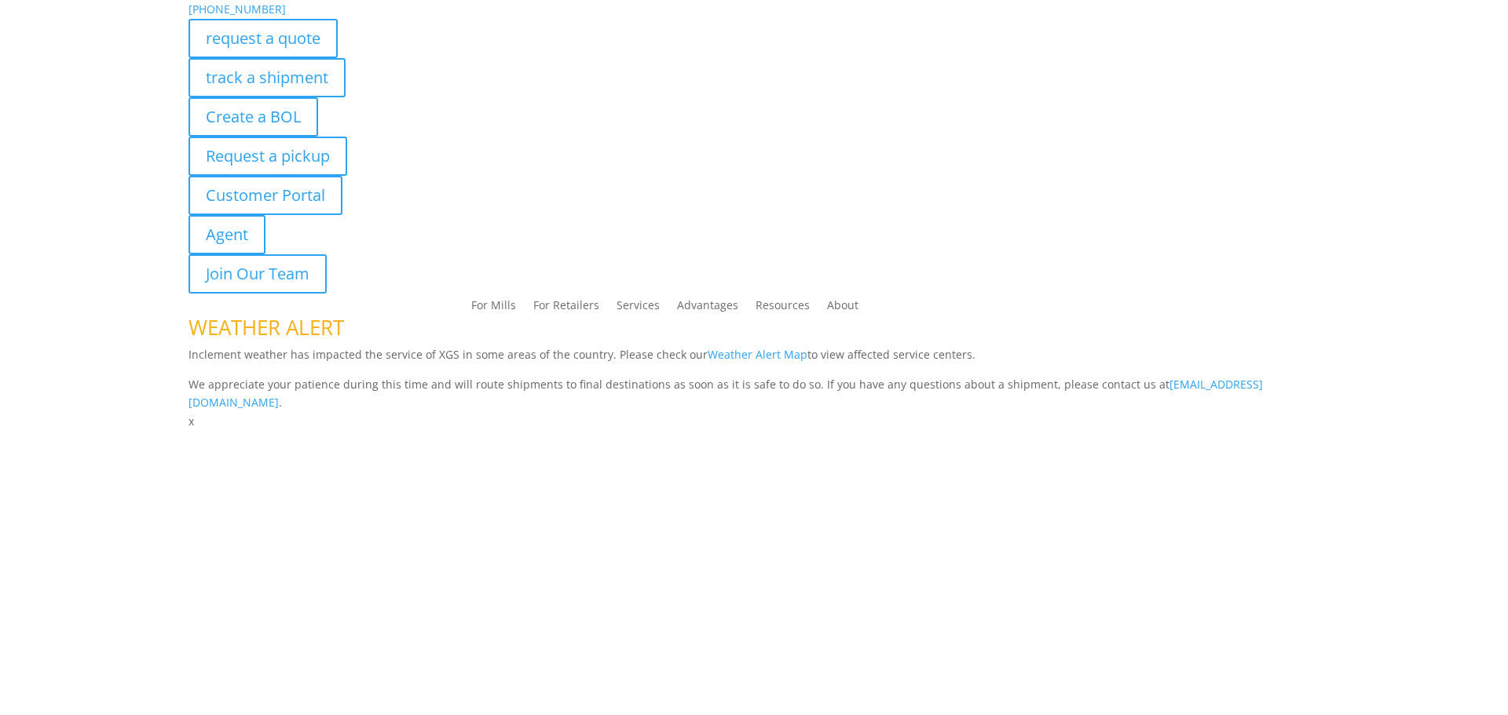
click at [781, 391] on p "We appreciate your patience during this time and will route shipments to final …" at bounding box center [753, 394] width 1131 height 38
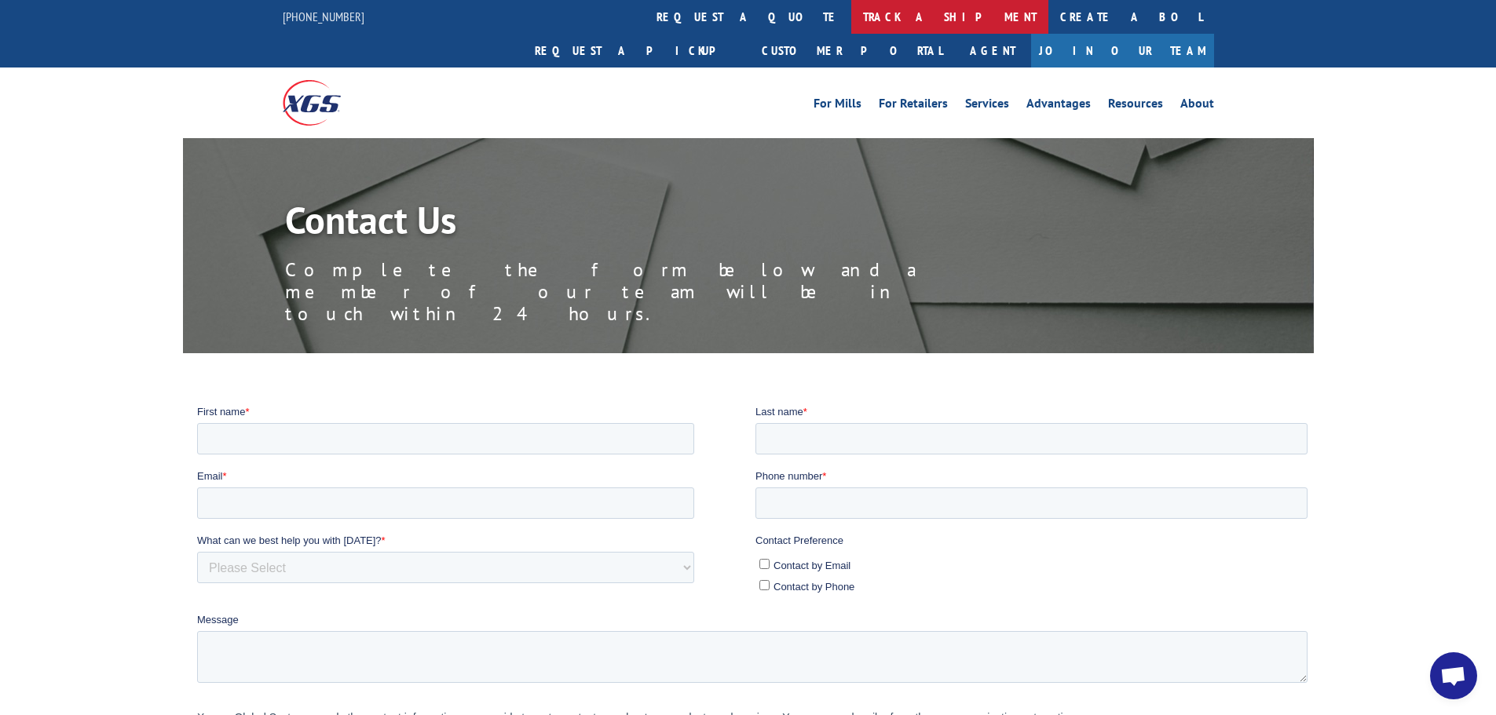
click at [851, 21] on link "track a shipment" at bounding box center [949, 17] width 197 height 34
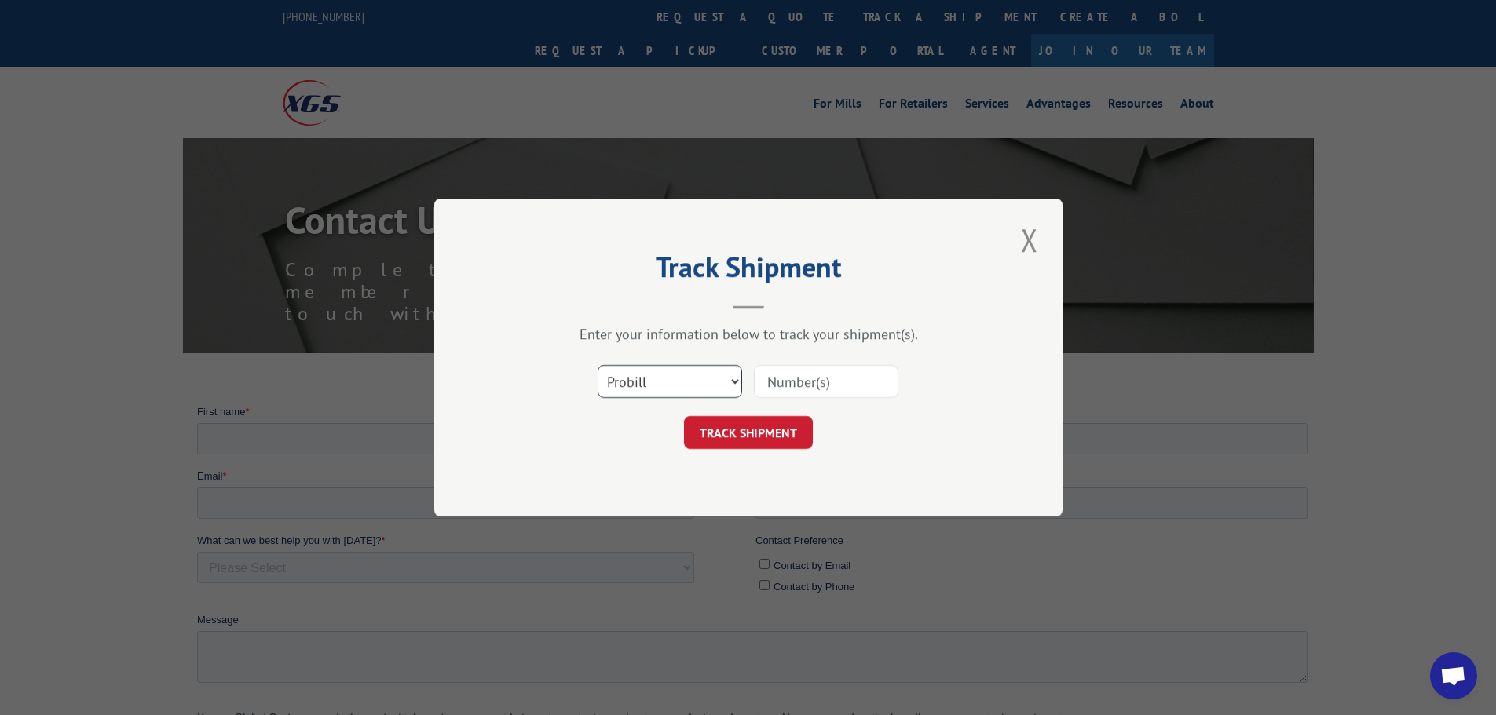
drag, startPoint x: 732, startPoint y: 379, endPoint x: 731, endPoint y: 394, distance: 14.9
click at [732, 379] on select "Select category... Probill BOL PO" at bounding box center [670, 381] width 144 height 33
click at [728, 378] on select "Select category... Probill BOL PO" at bounding box center [670, 381] width 144 height 33
click at [598, 365] on select "Select category... Probill BOL PO" at bounding box center [670, 381] width 144 height 33
click at [811, 373] on input at bounding box center [826, 381] width 144 height 33
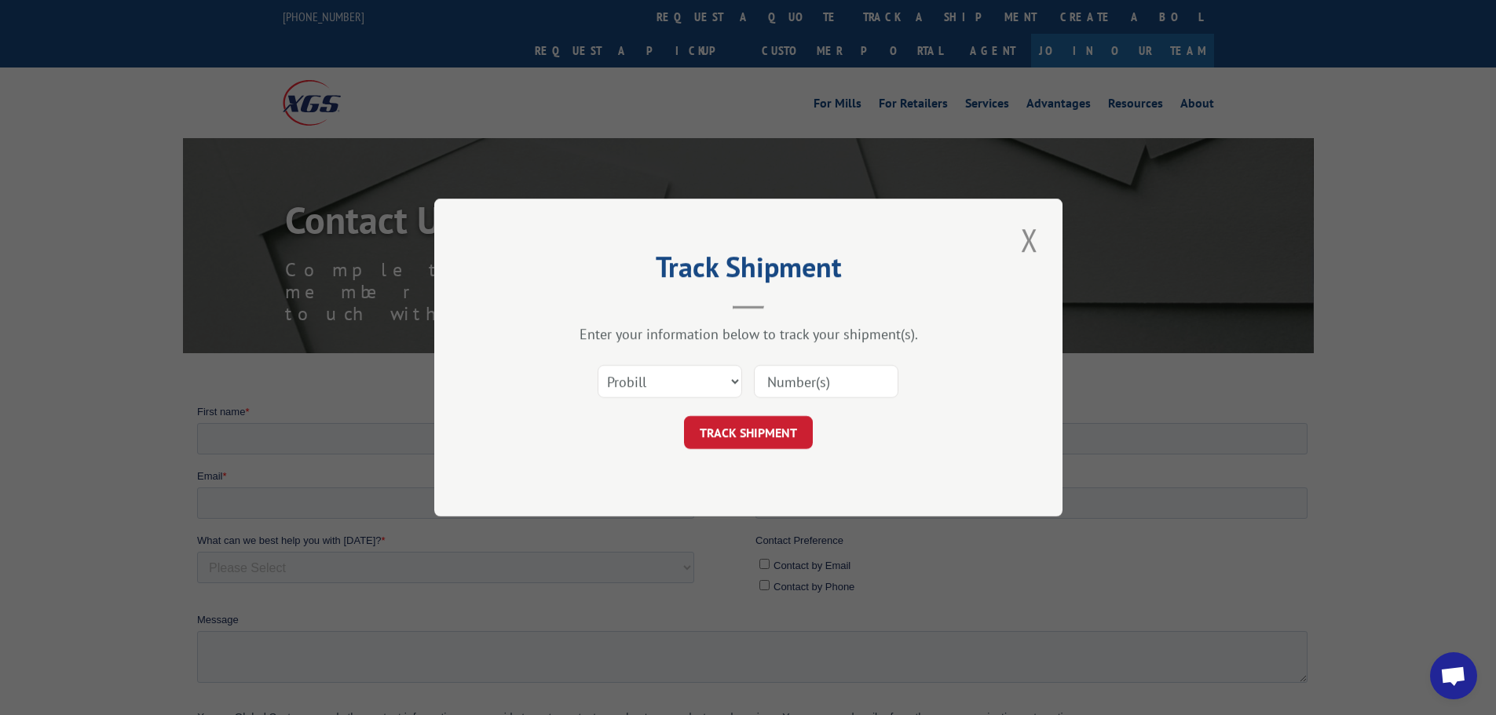
click at [796, 386] on input at bounding box center [826, 381] width 144 height 33
type input "2796673"
click at [753, 425] on button "TRACK SHIPMENT" at bounding box center [748, 432] width 129 height 33
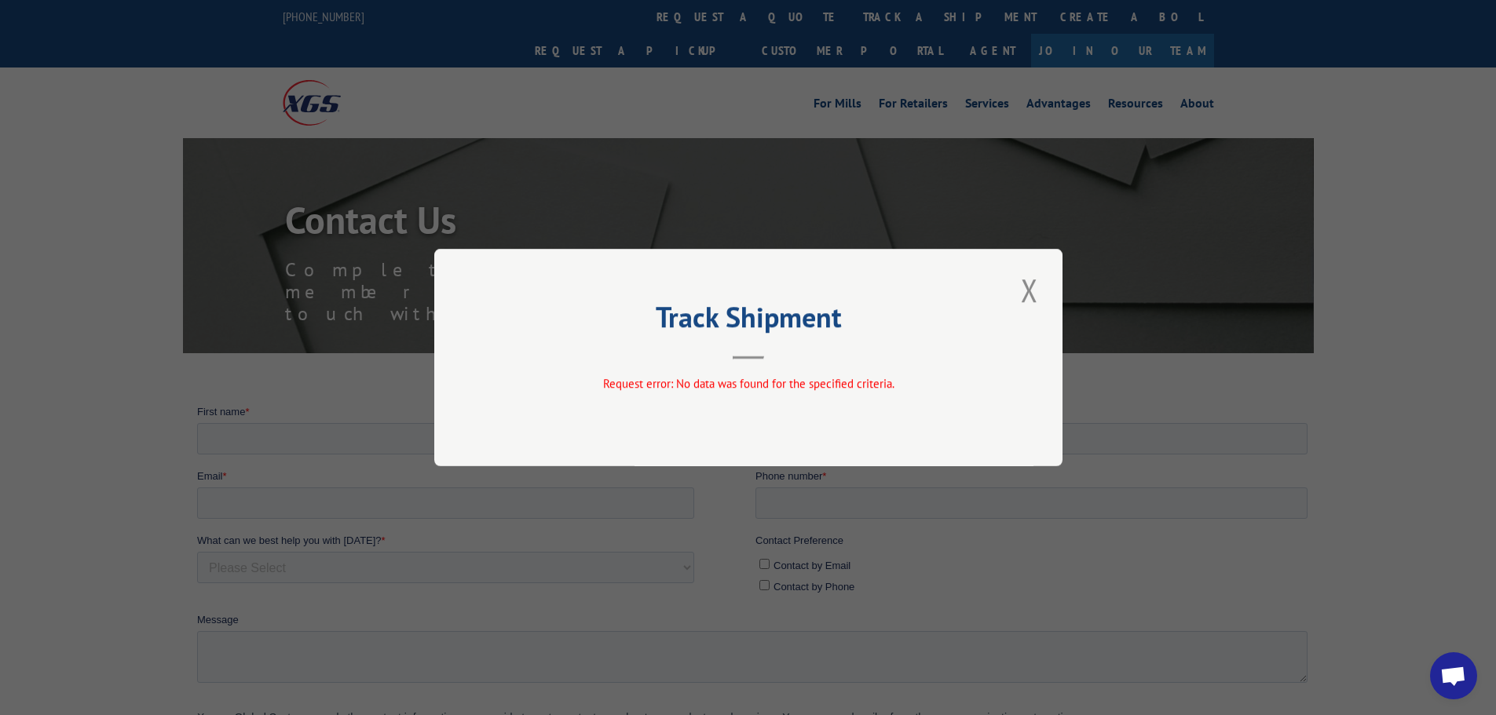
click at [1028, 287] on button "Close modal" at bounding box center [1029, 290] width 27 height 43
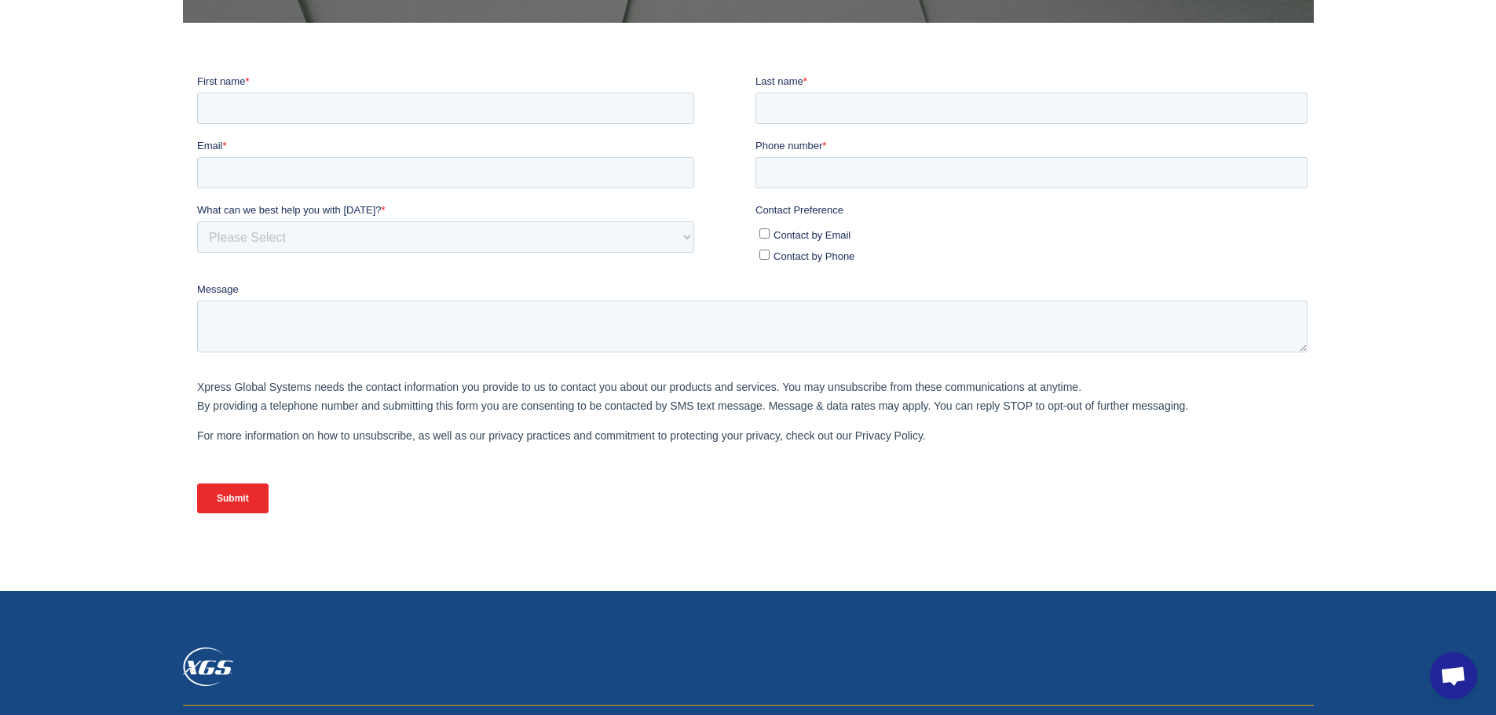
scroll to position [236, 0]
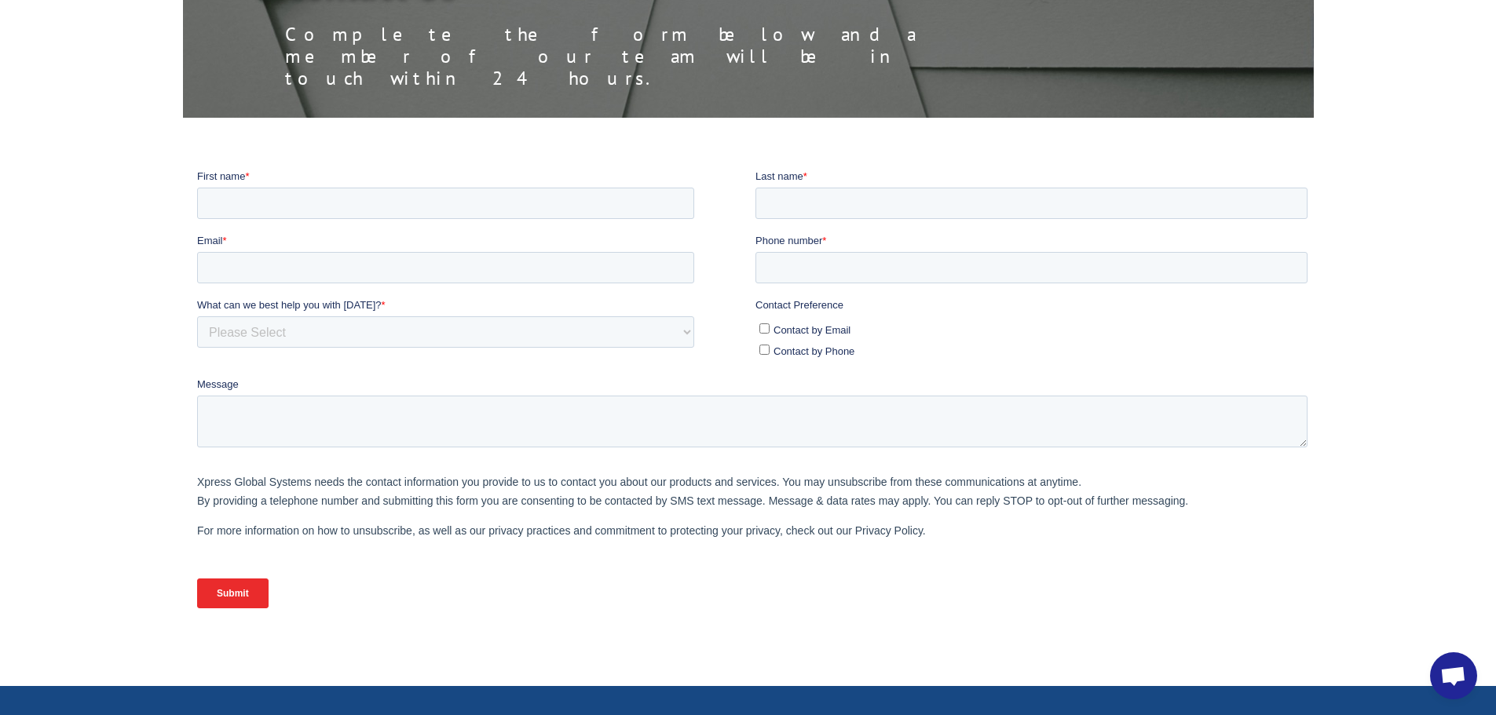
drag, startPoint x: 764, startPoint y: 349, endPoint x: 773, endPoint y: 358, distance: 12.8
click at [763, 349] on input "Contact by Phone" at bounding box center [764, 349] width 10 height 10
checkbox input "true"
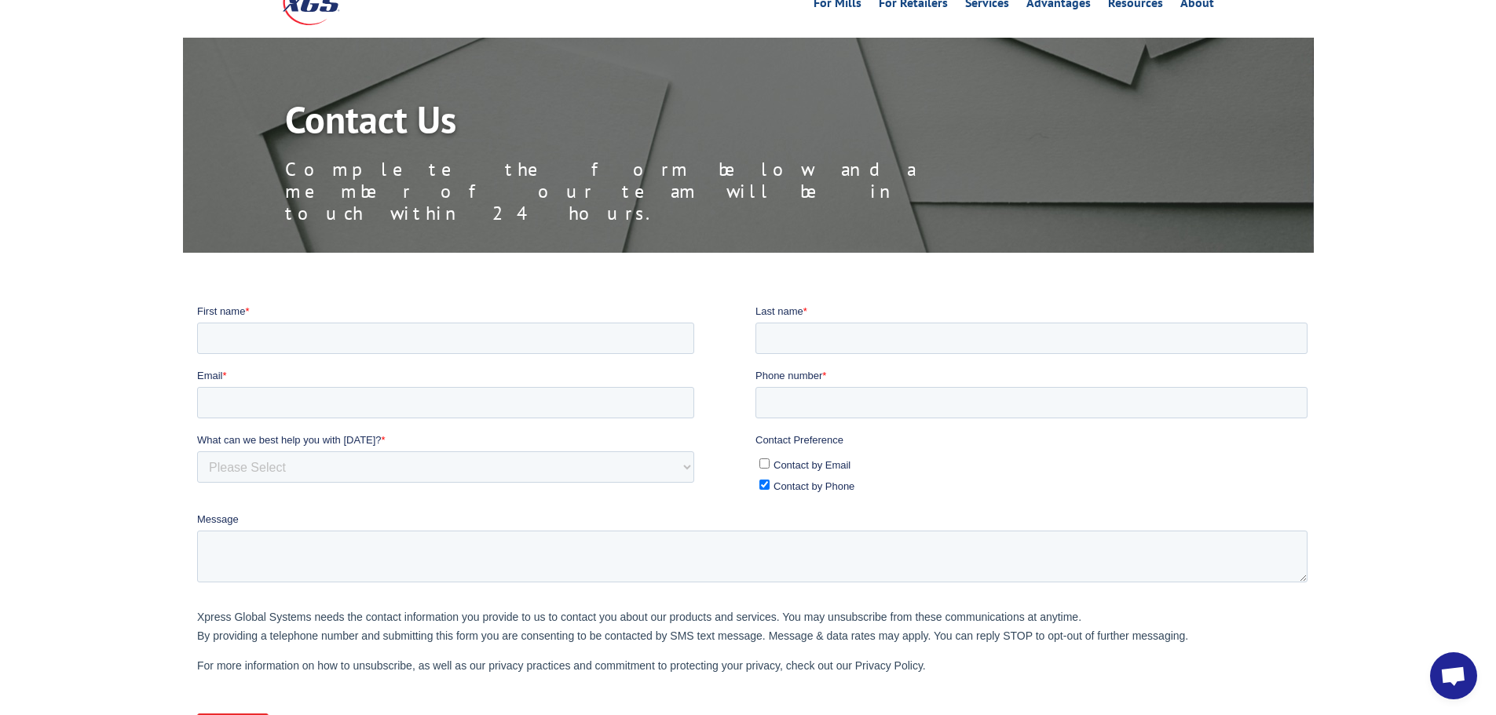
scroll to position [0, 0]
